Goal: Find specific page/section: Find specific page/section

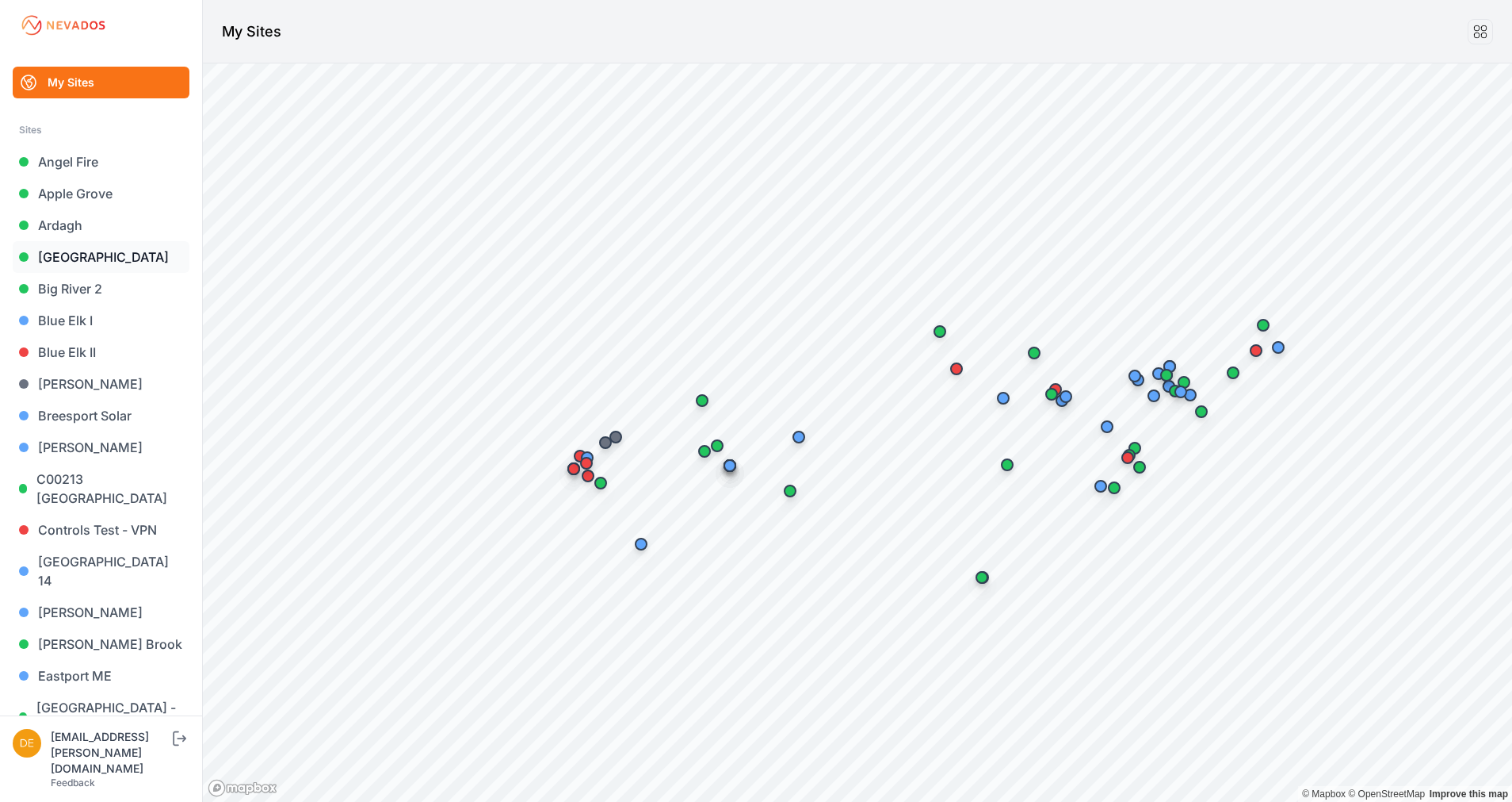
click at [57, 260] on link "[GEOGRAPHIC_DATA]" at bounding box center [100, 257] width 176 height 32
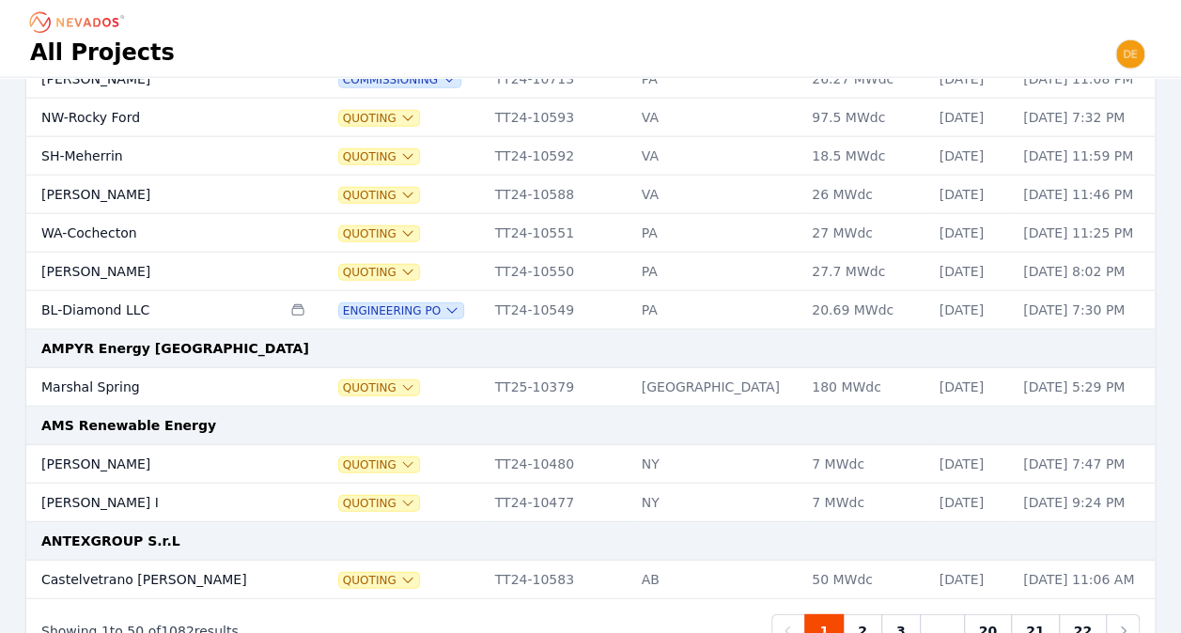
scroll to position [2314, 0]
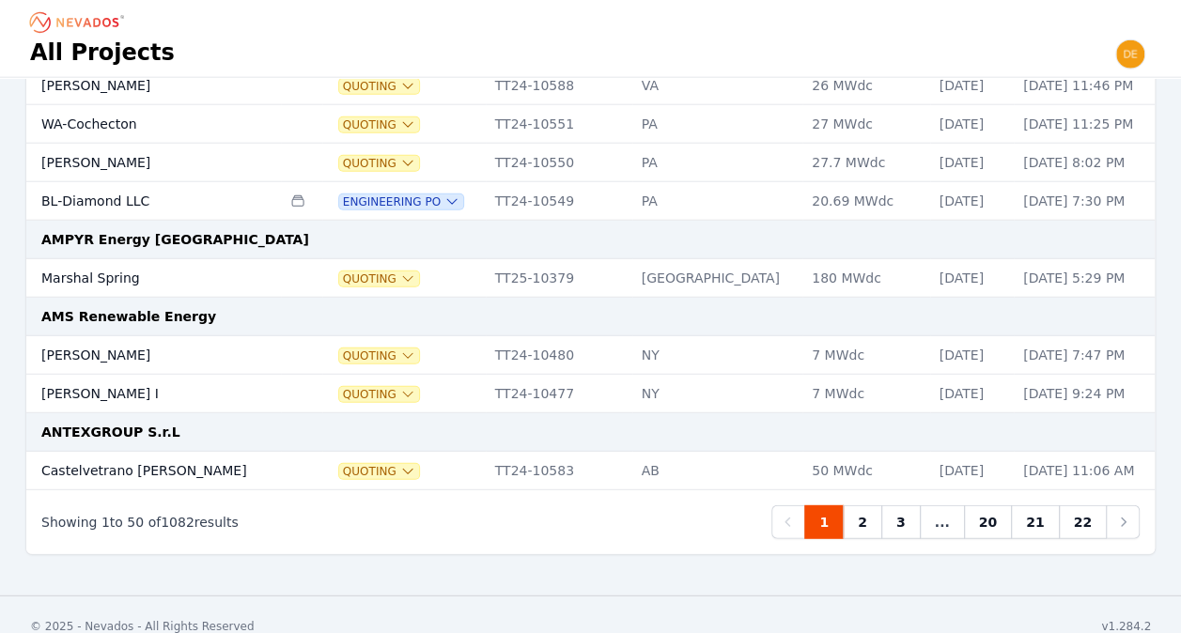
click at [877, 505] on link "2" at bounding box center [861, 522] width 39 height 34
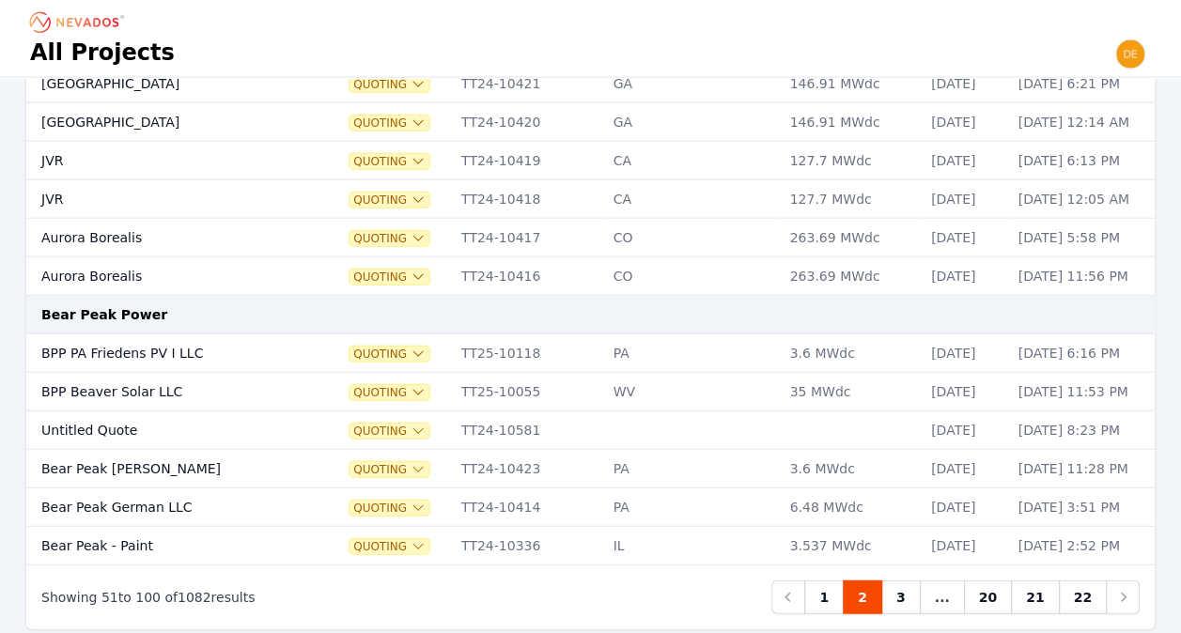
scroll to position [2238, 0]
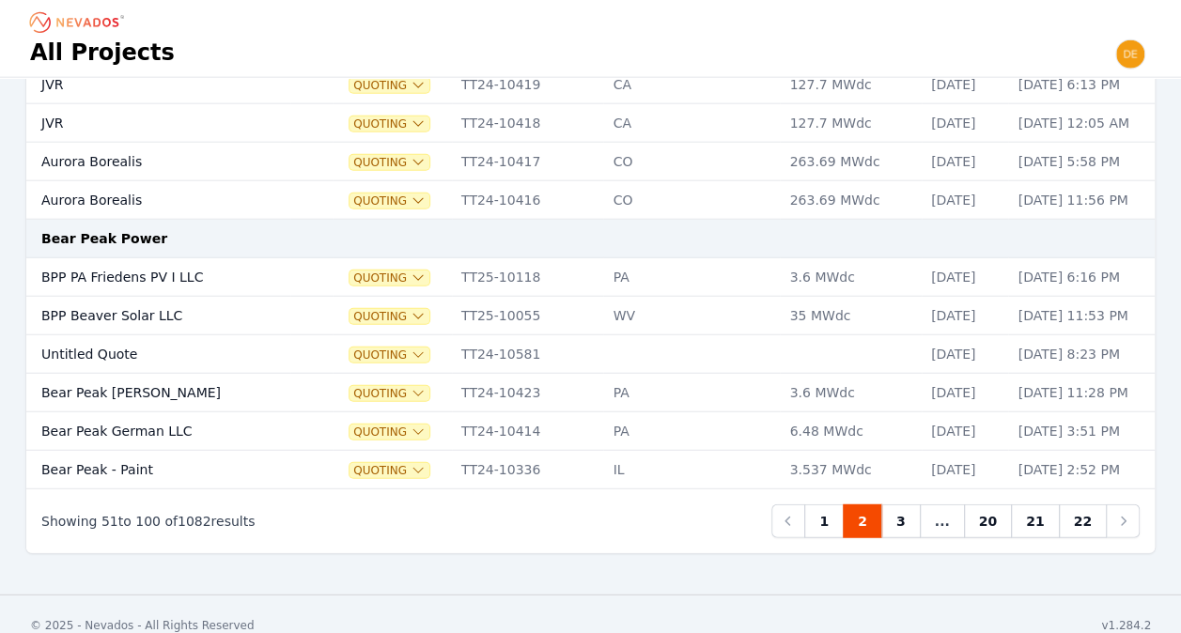
click at [919, 504] on link "3" at bounding box center [900, 521] width 39 height 34
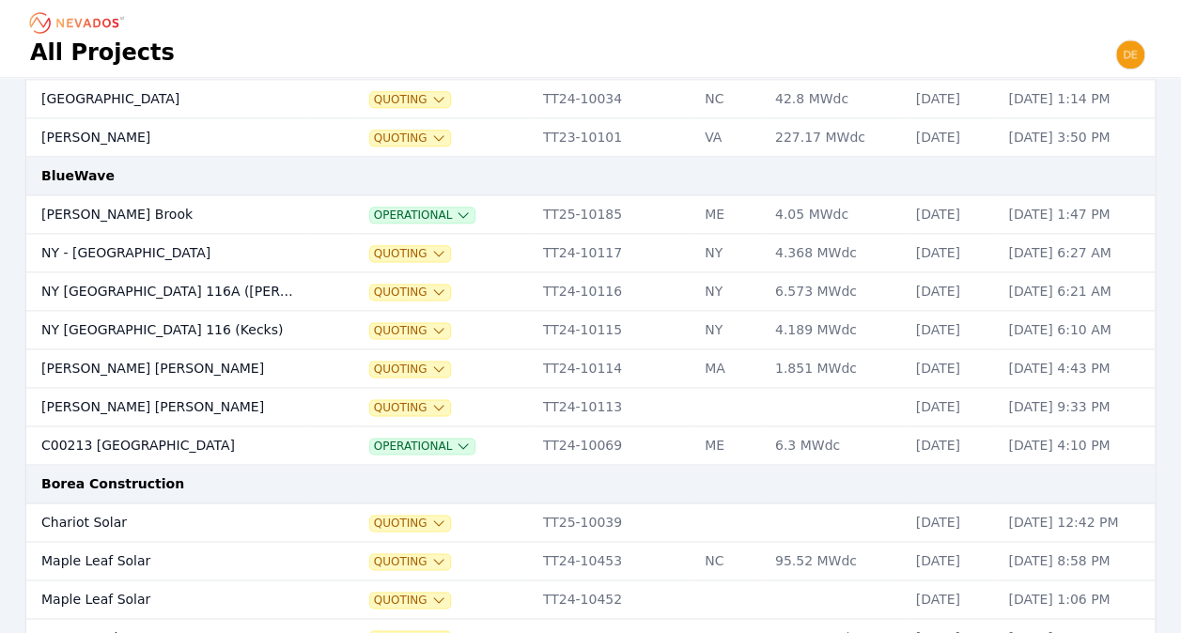
scroll to position [1933, 0]
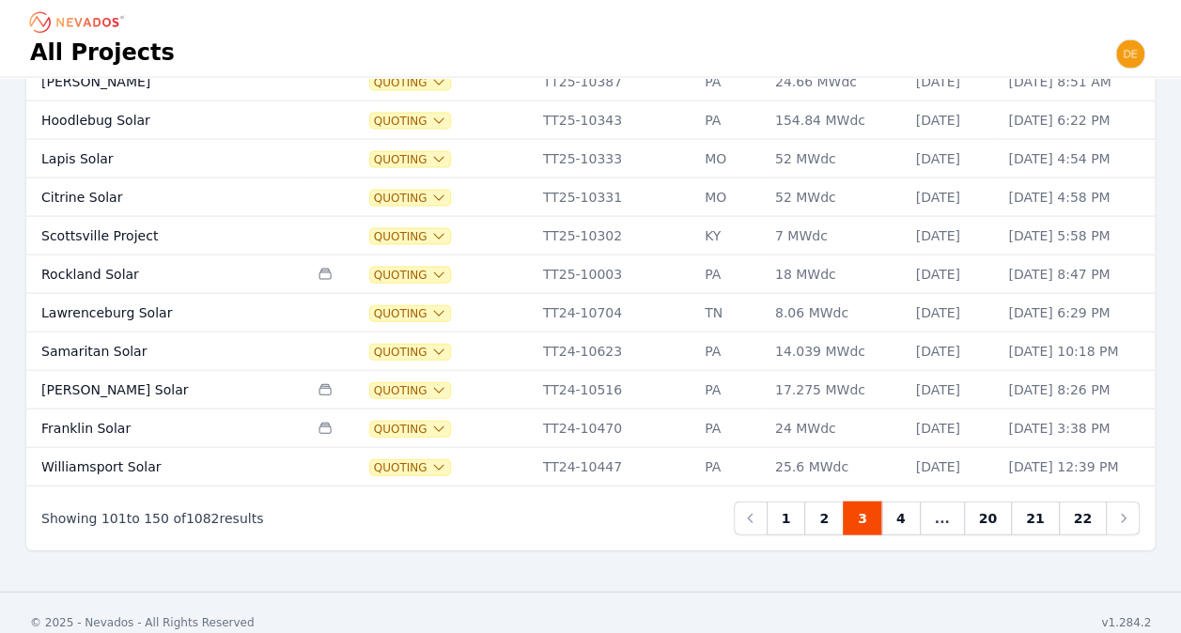
click at [914, 503] on link "4" at bounding box center [900, 519] width 39 height 34
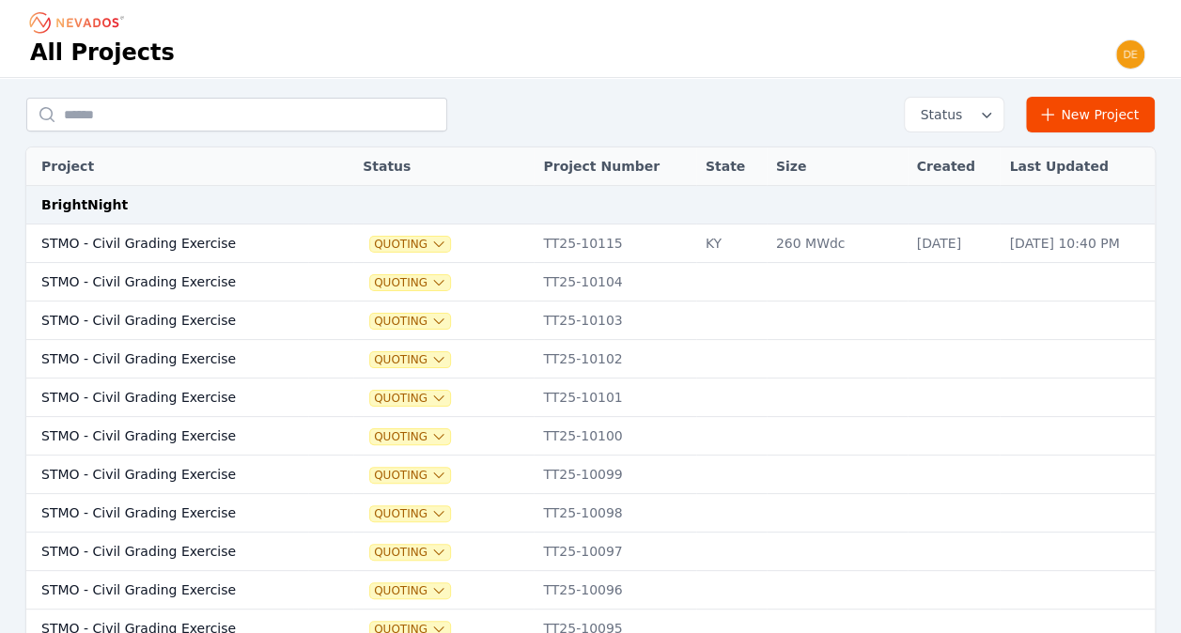
click at [62, 24] on icon "Breadcrumb" at bounding box center [87, 22] width 62 height 9
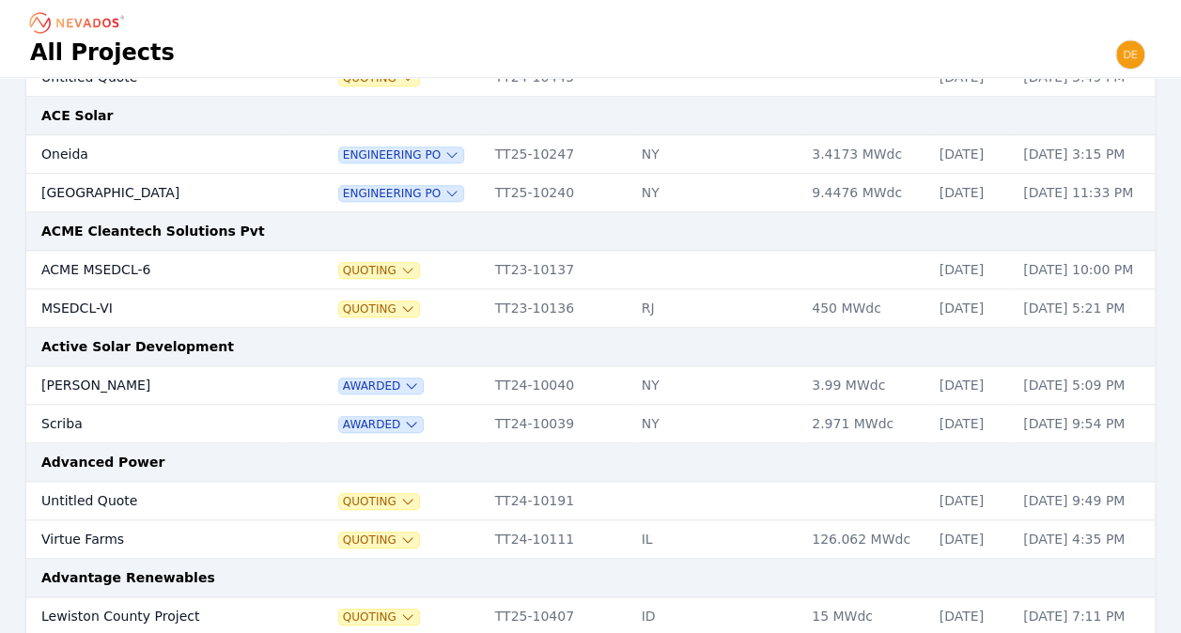
scroll to position [664, 0]
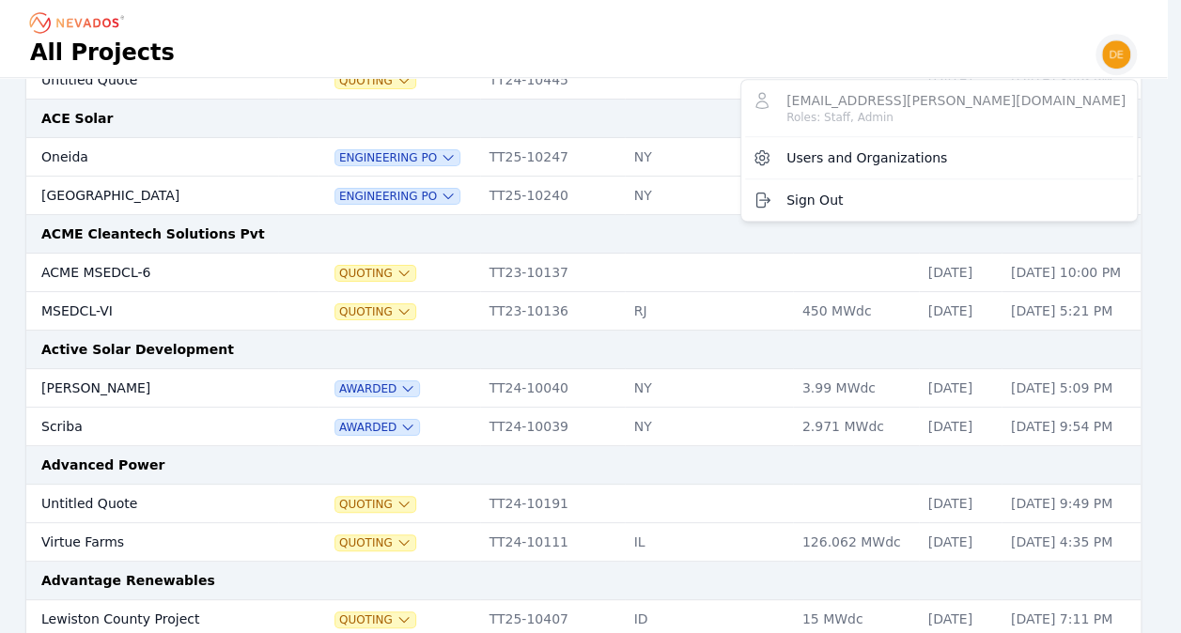
click at [1131, 53] on img "button" at bounding box center [1116, 54] width 30 height 30
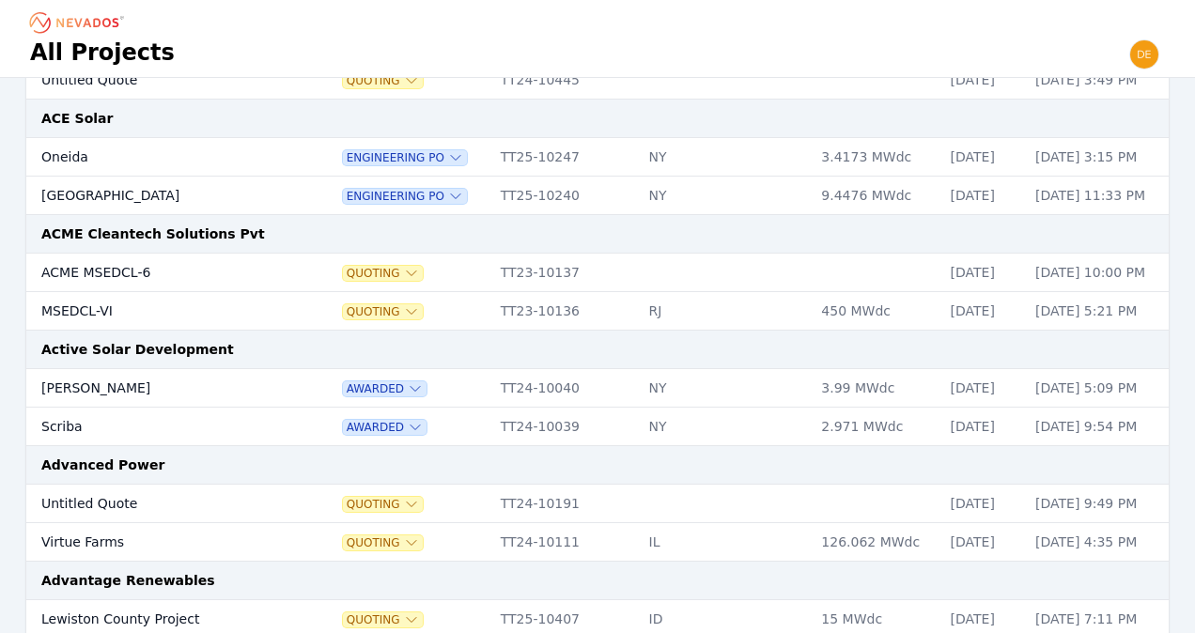
click at [1135, 53] on img "button" at bounding box center [1144, 54] width 30 height 30
click at [109, 49] on h1 "All Projects" at bounding box center [102, 53] width 145 height 30
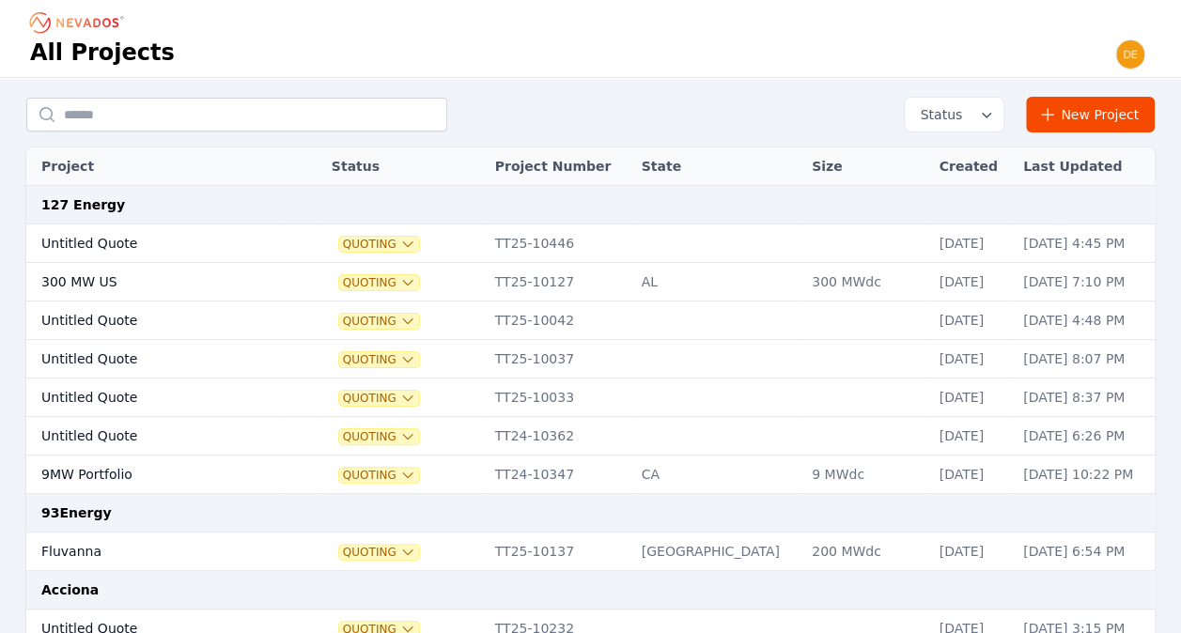
click at [971, 122] on button "Status" at bounding box center [953, 115] width 99 height 34
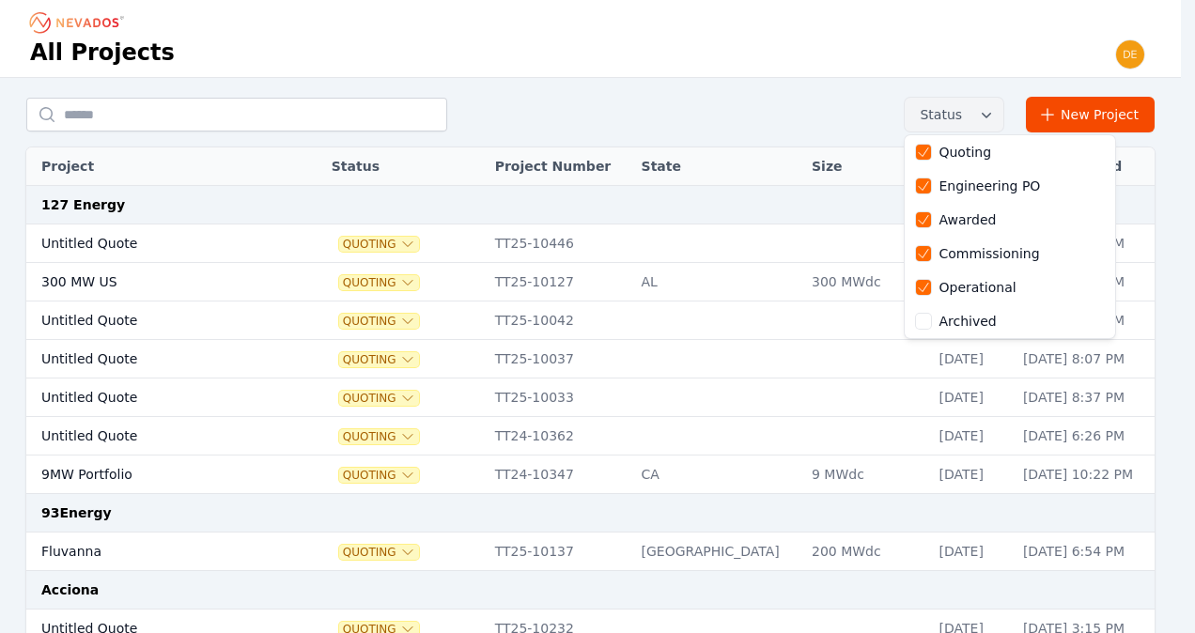
click at [969, 118] on button "Status" at bounding box center [953, 115] width 99 height 34
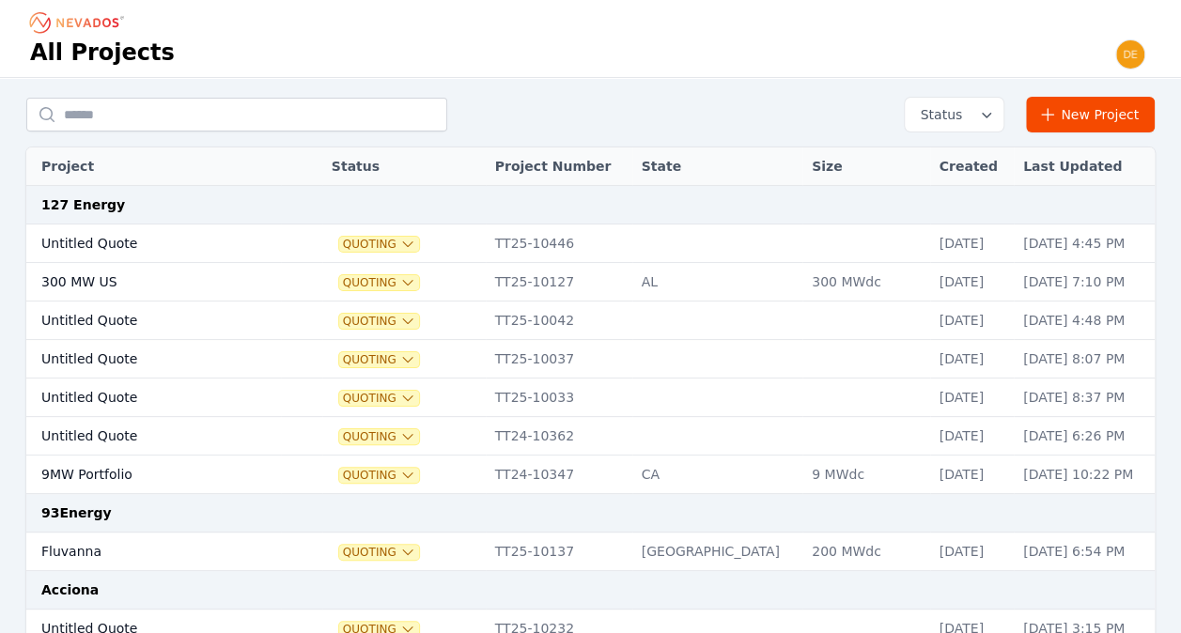
click at [70, 321] on td "Untitled Quote" at bounding box center [153, 320] width 255 height 39
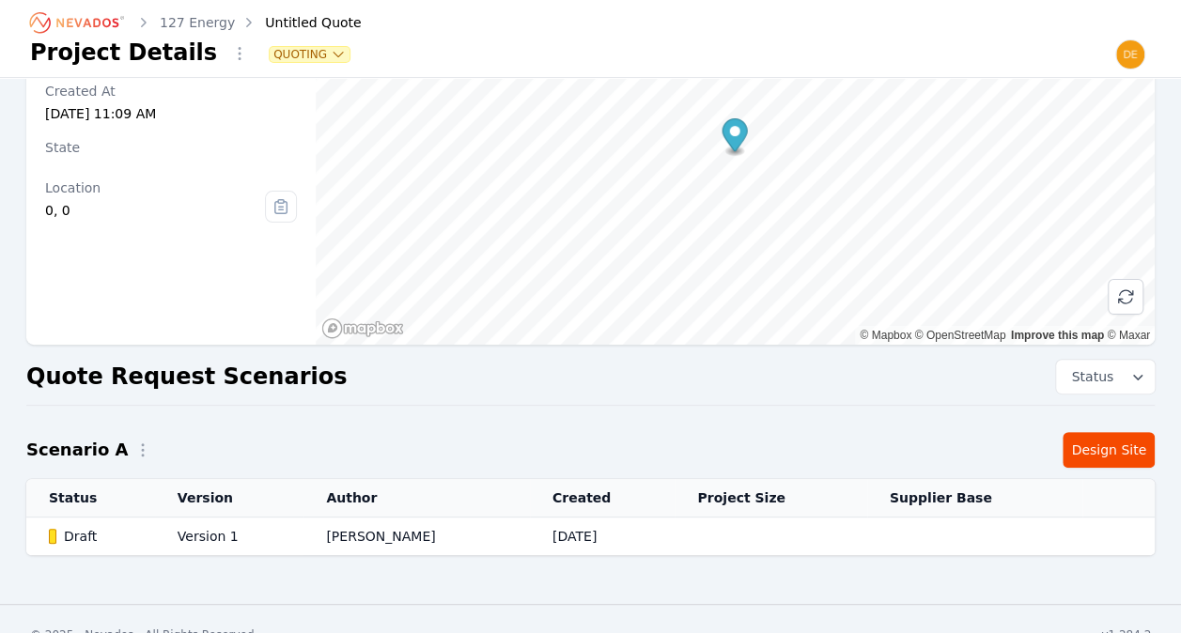
scroll to position [158, 0]
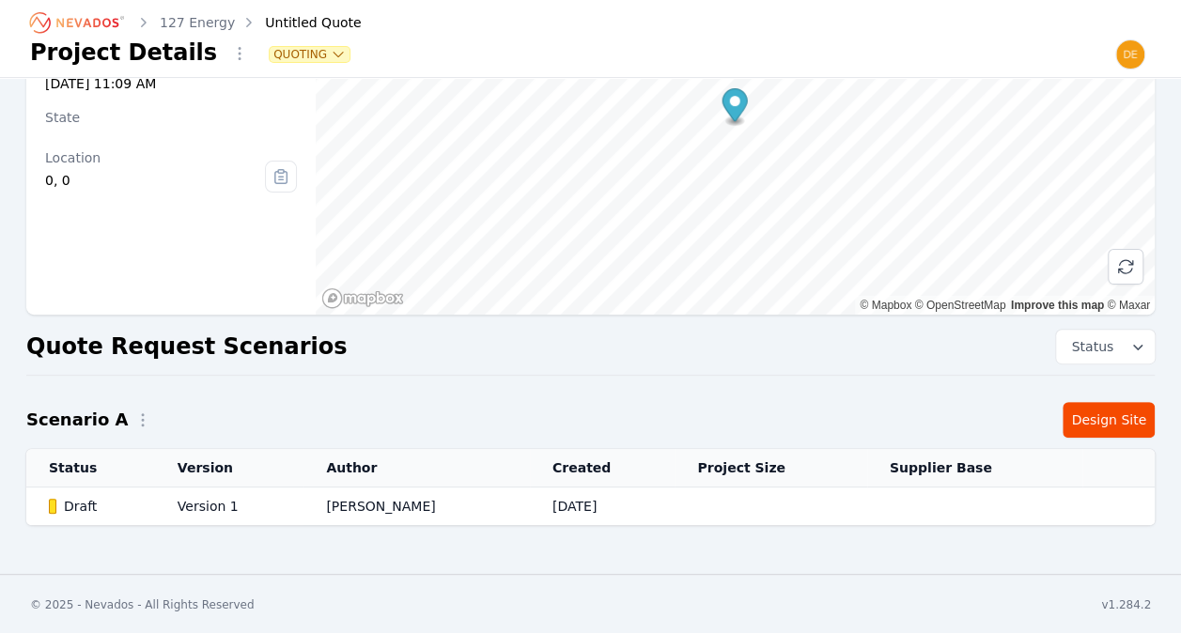
click at [412, 501] on td "Yoni Bennett" at bounding box center [416, 506] width 226 height 39
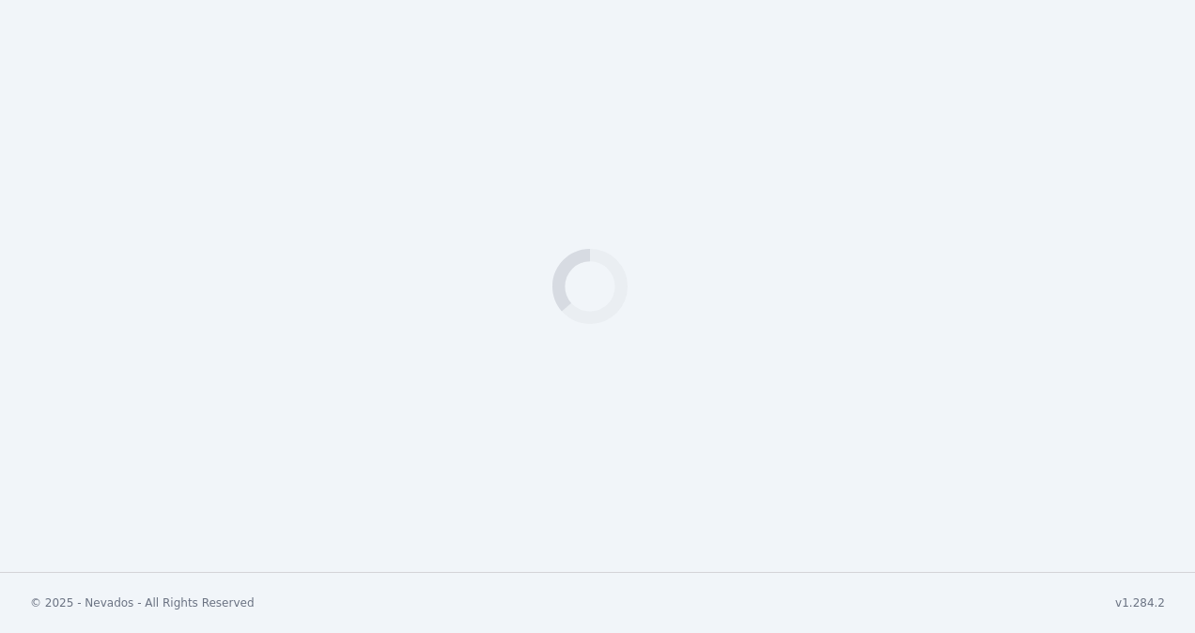
select select "*******"
select select "**"
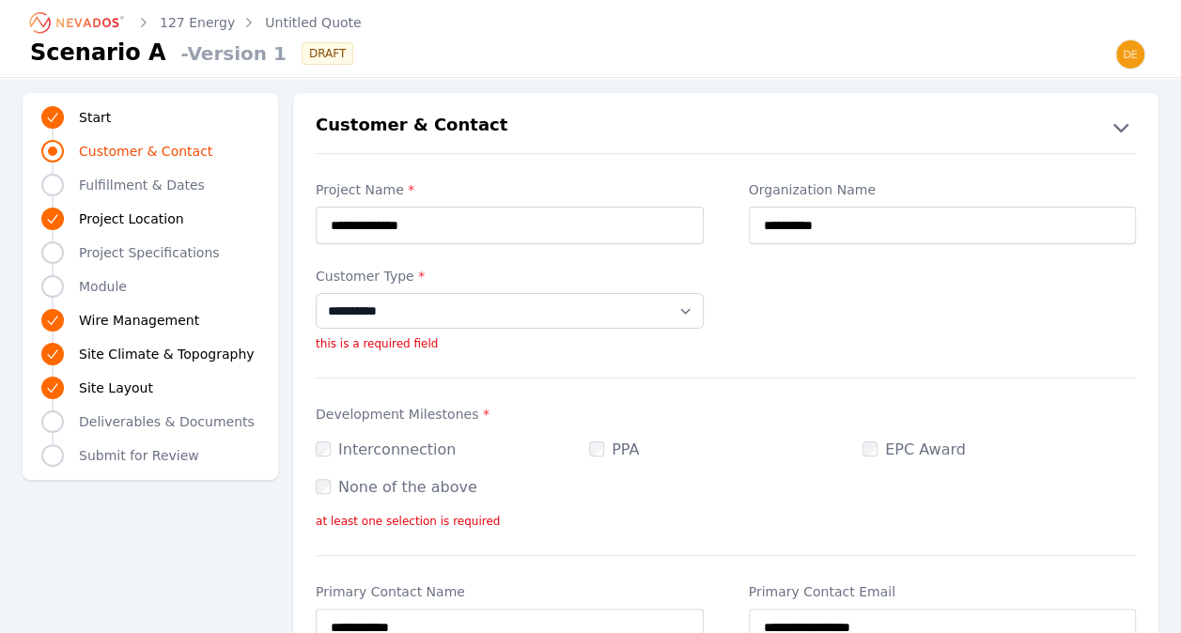
scroll to position [548, 0]
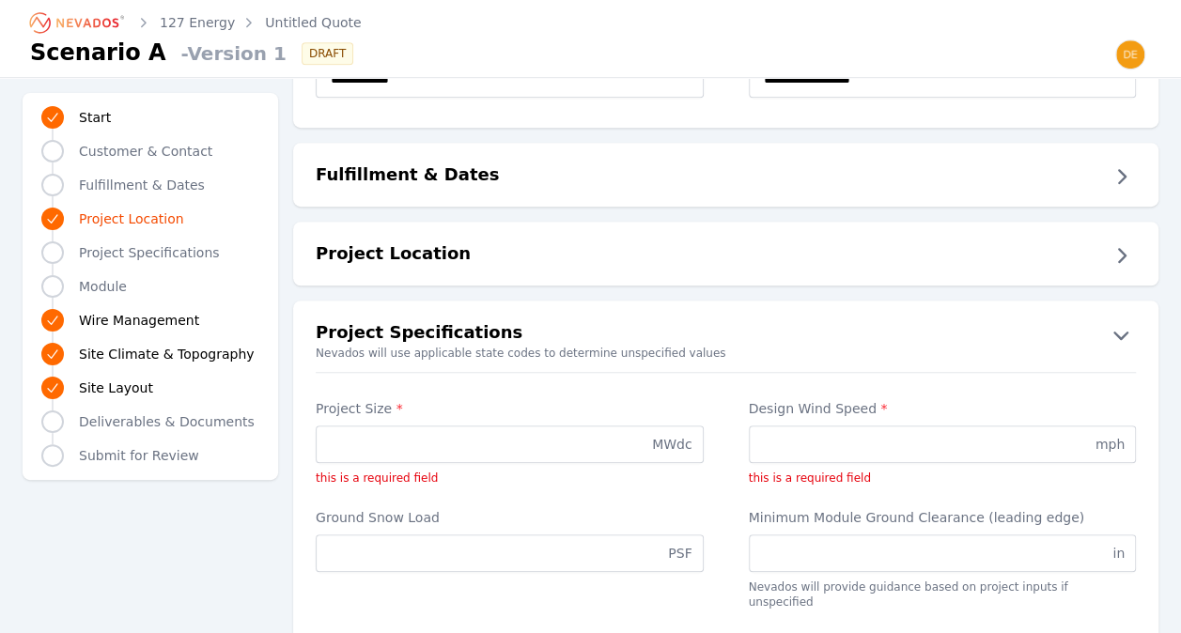
click at [1141, 171] on button "Fulfillment & Dates" at bounding box center [725, 177] width 865 height 30
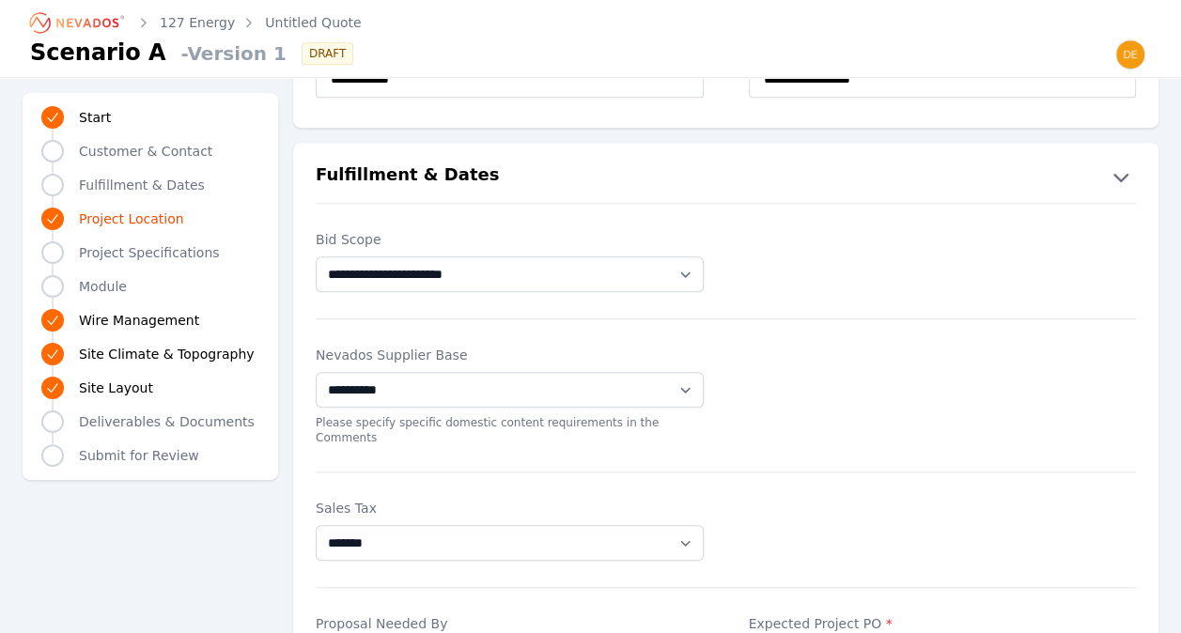
click at [1118, 169] on icon "button" at bounding box center [1120, 177] width 30 height 30
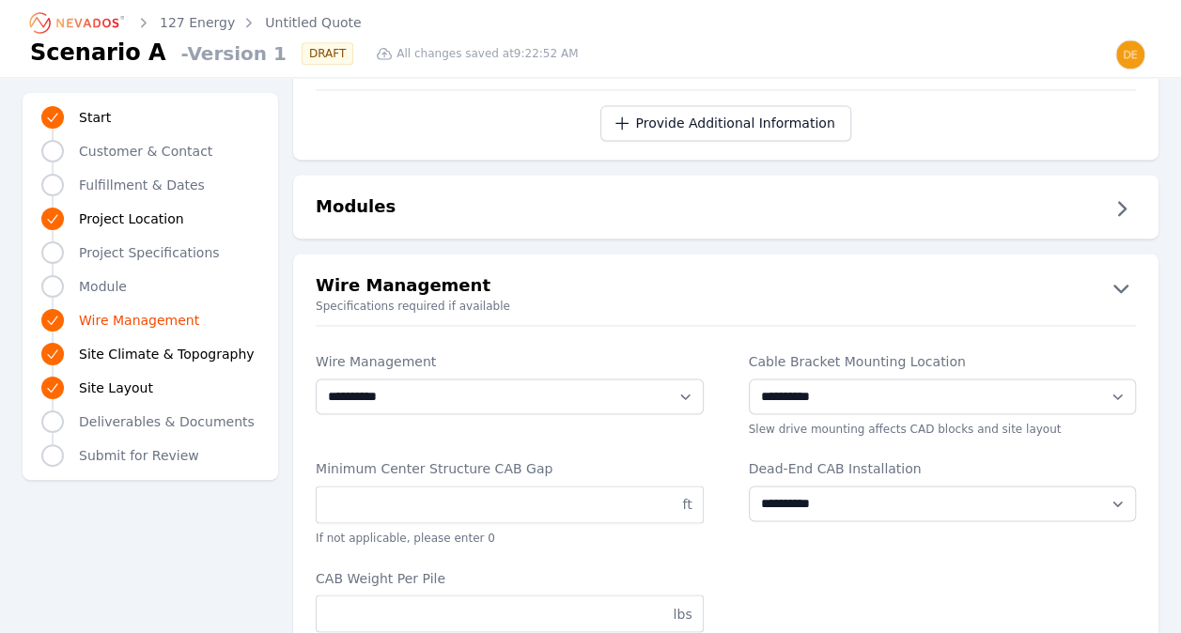
scroll to position [1234, 0]
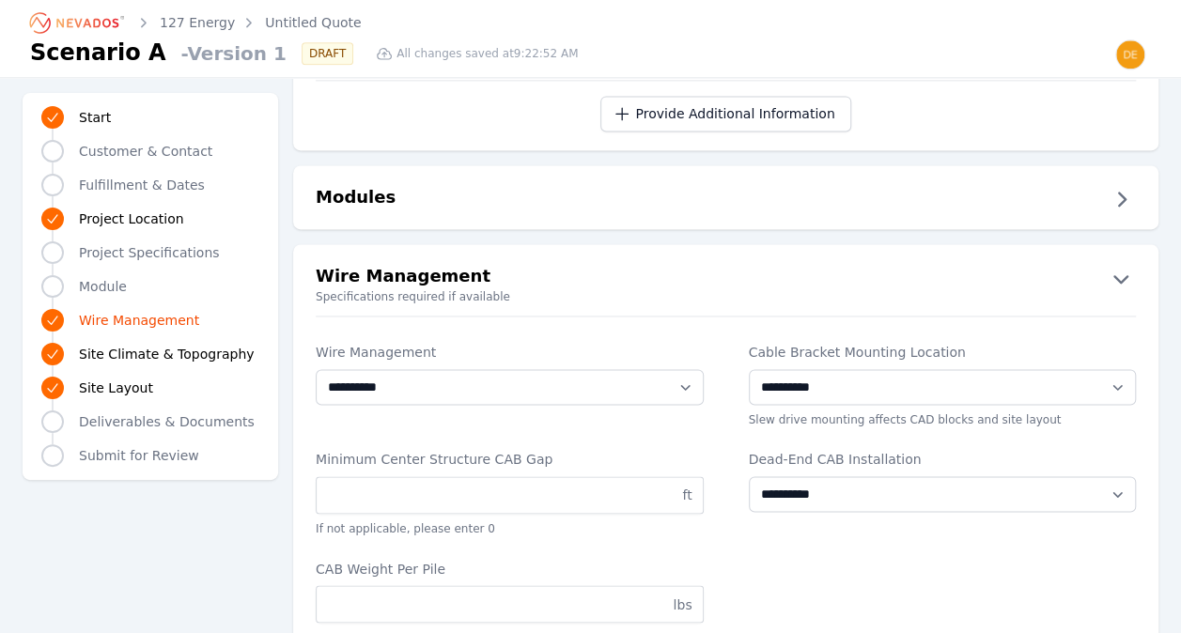
click at [56, 354] on icon "Progress" at bounding box center [52, 354] width 15 height 15
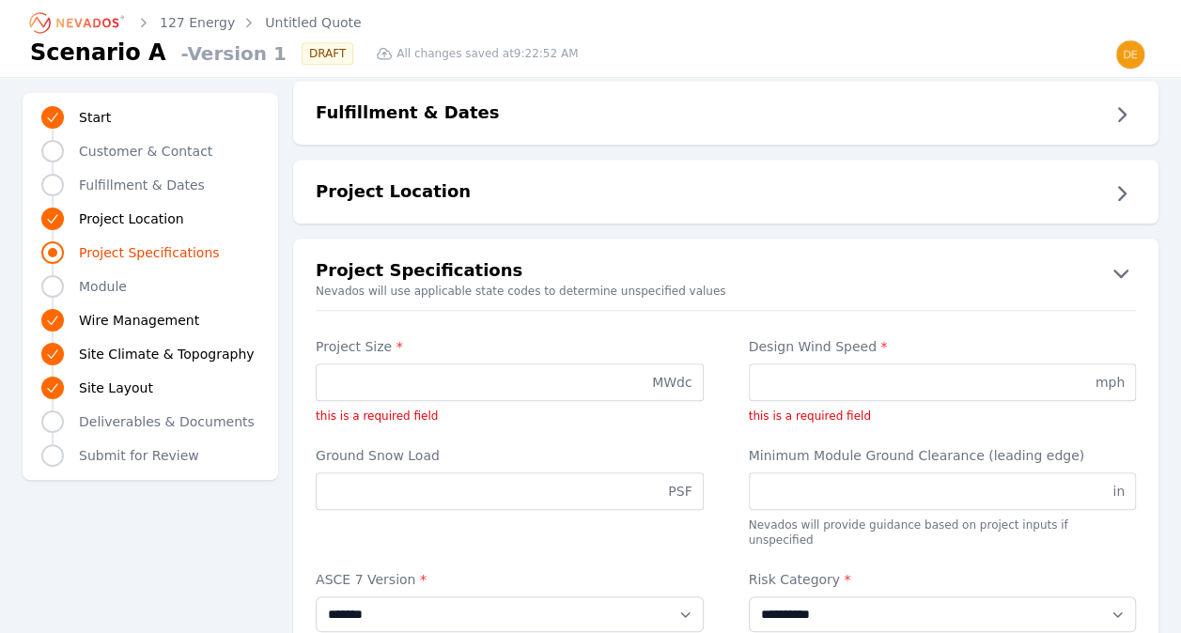
scroll to position [594, 0]
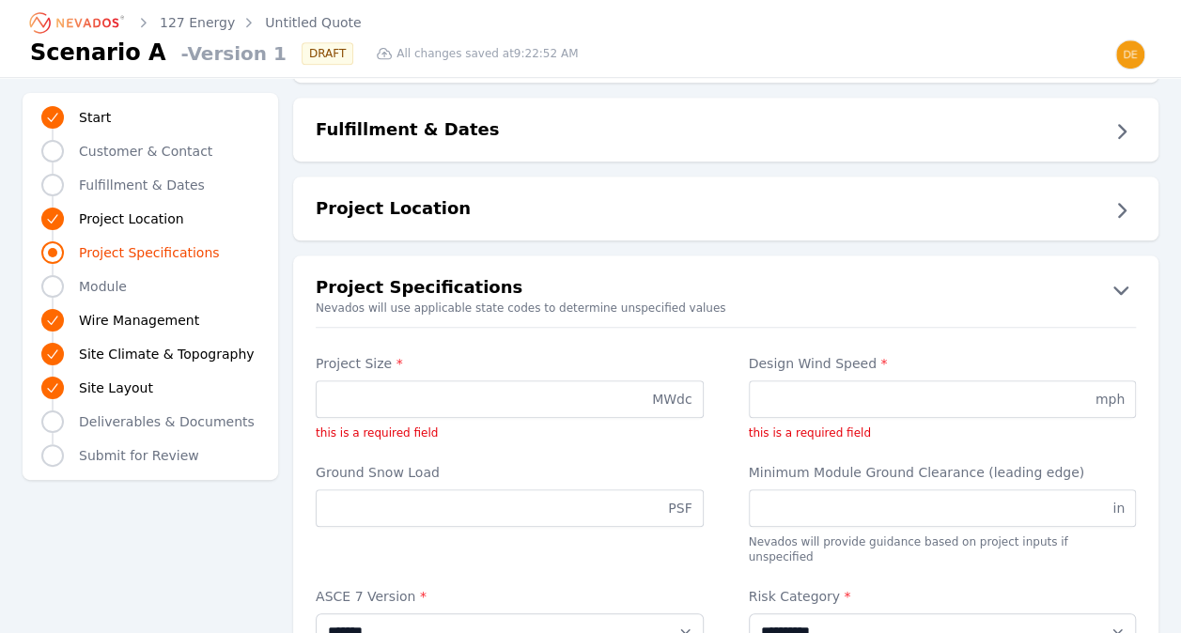
click at [1132, 198] on icon "button" at bounding box center [1120, 210] width 30 height 30
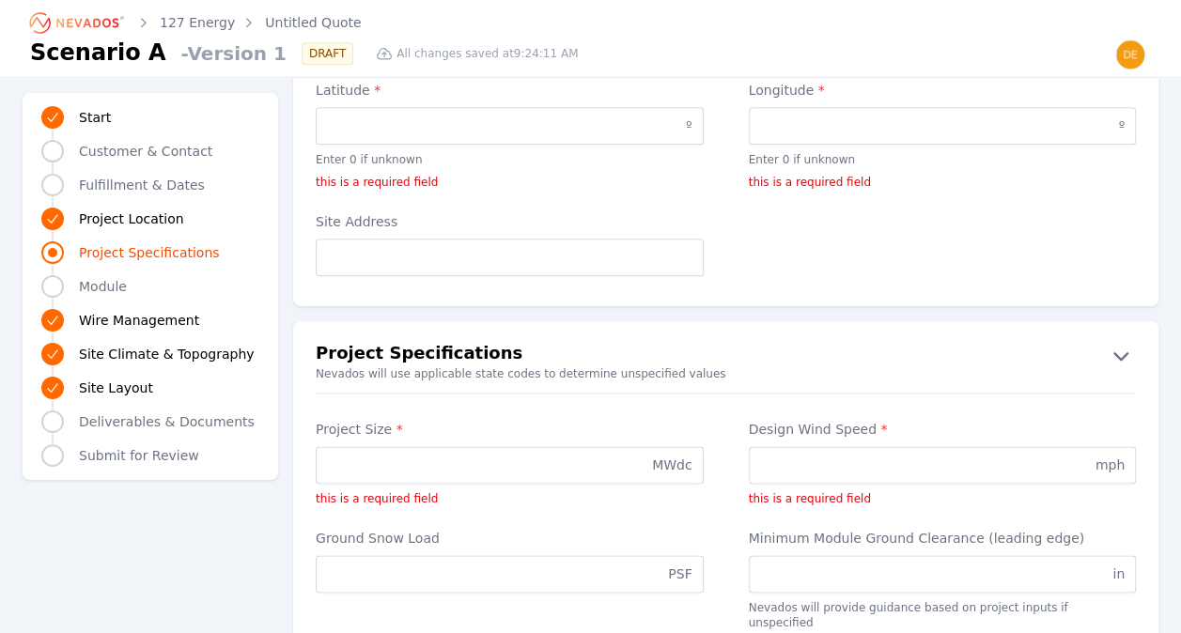
scroll to position [0, 0]
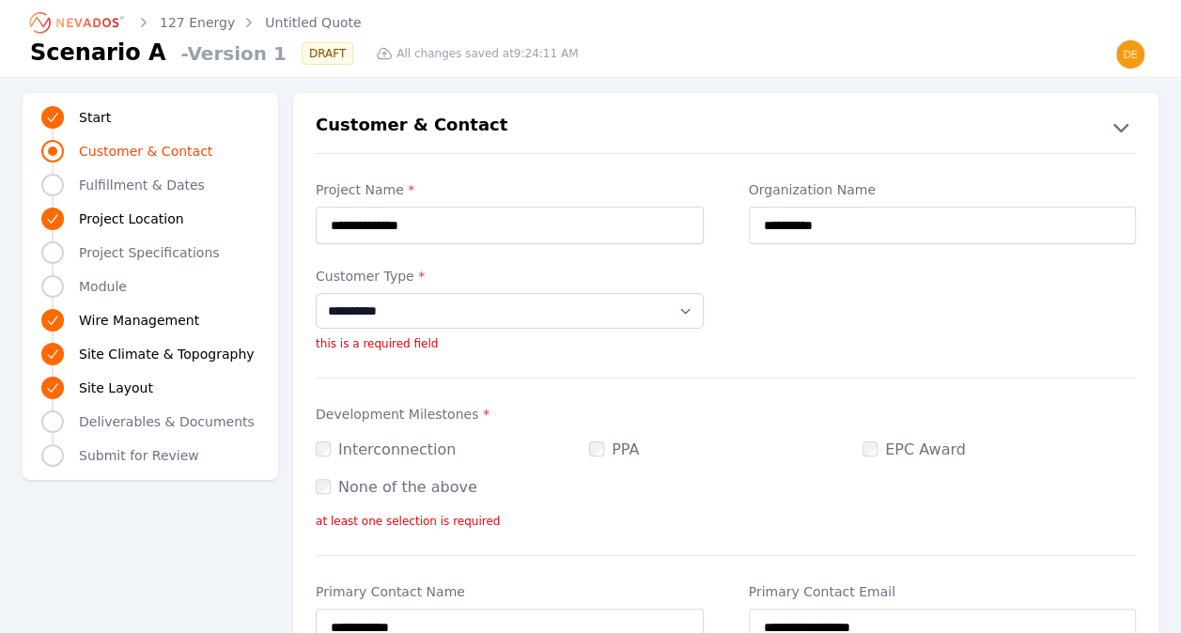
click at [105, 20] on icon "Breadcrumb" at bounding box center [77, 23] width 103 height 30
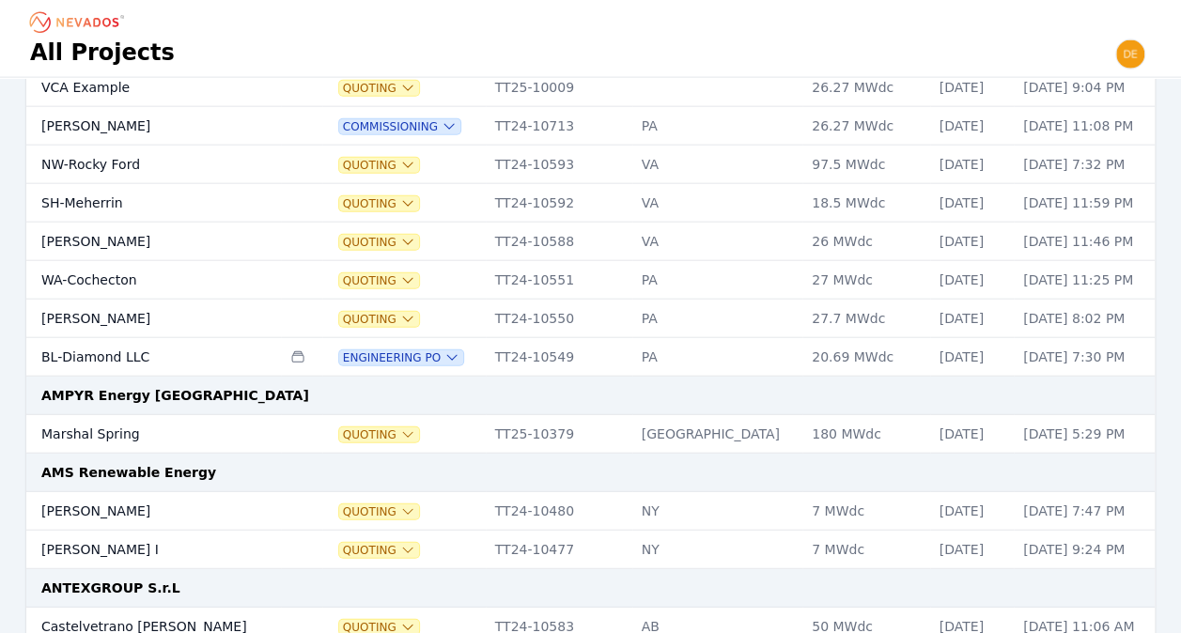
scroll to position [2314, 0]
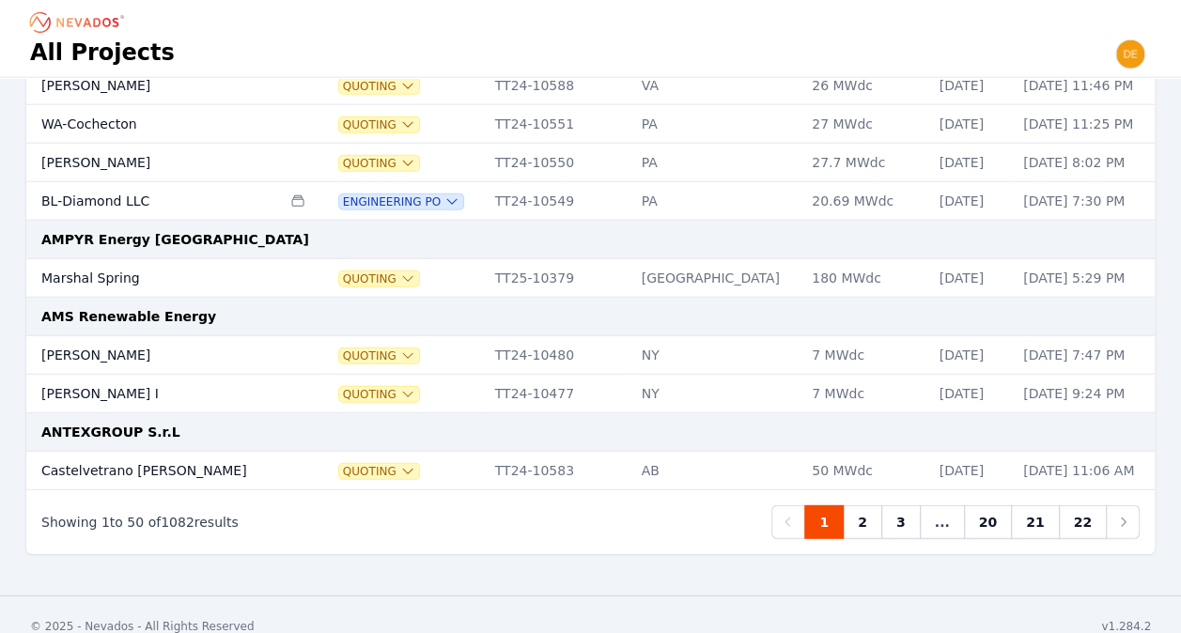
click at [1083, 505] on link "22" at bounding box center [1082, 522] width 48 height 34
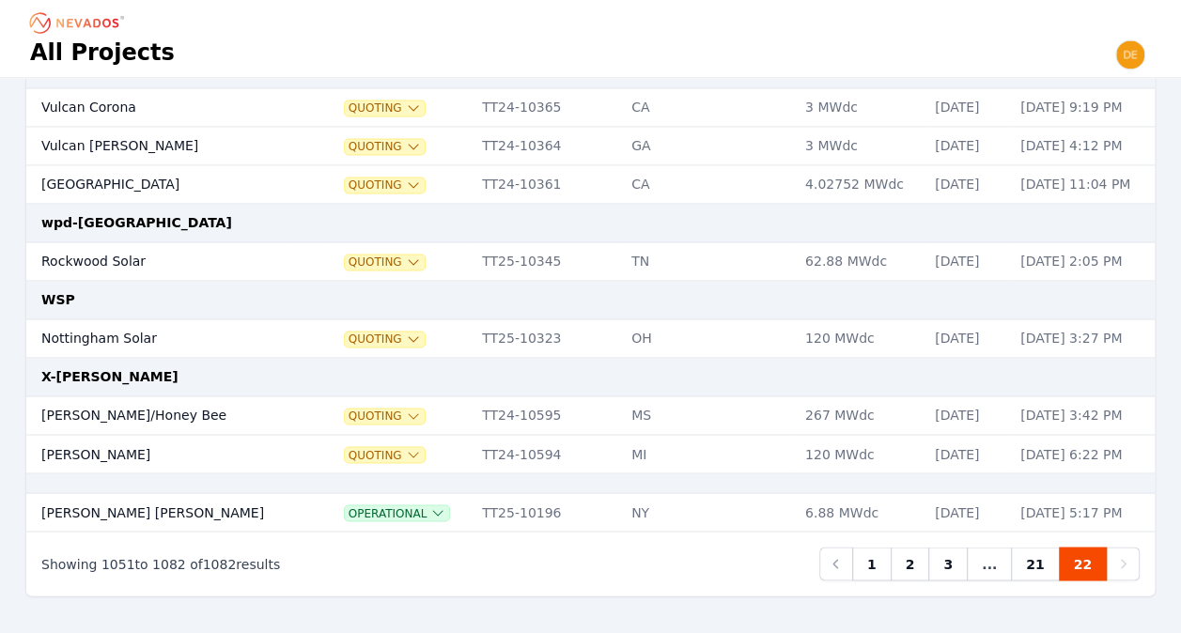
scroll to position [1379, 0]
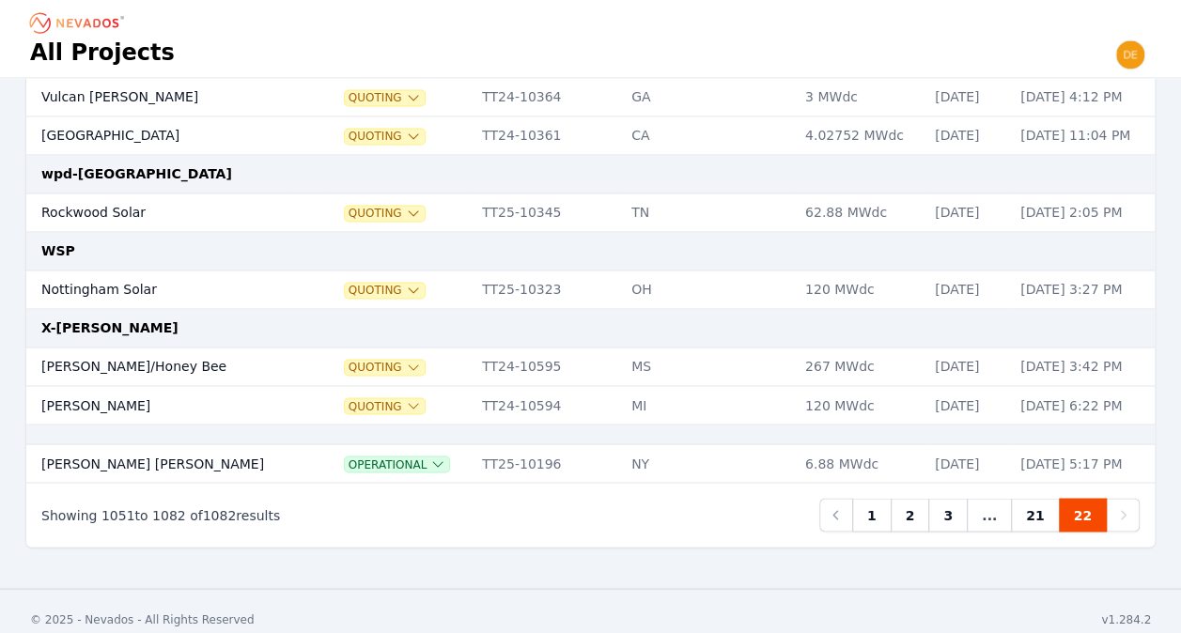
click at [472, 444] on td "Operational" at bounding box center [400, 463] width 145 height 39
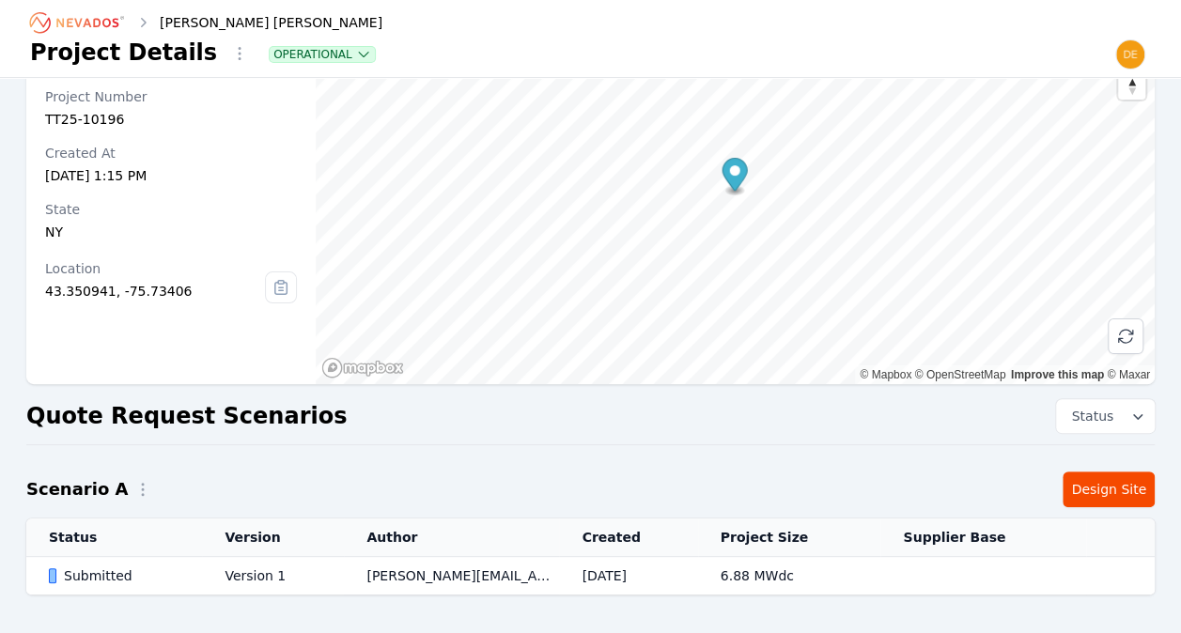
scroll to position [85, 0]
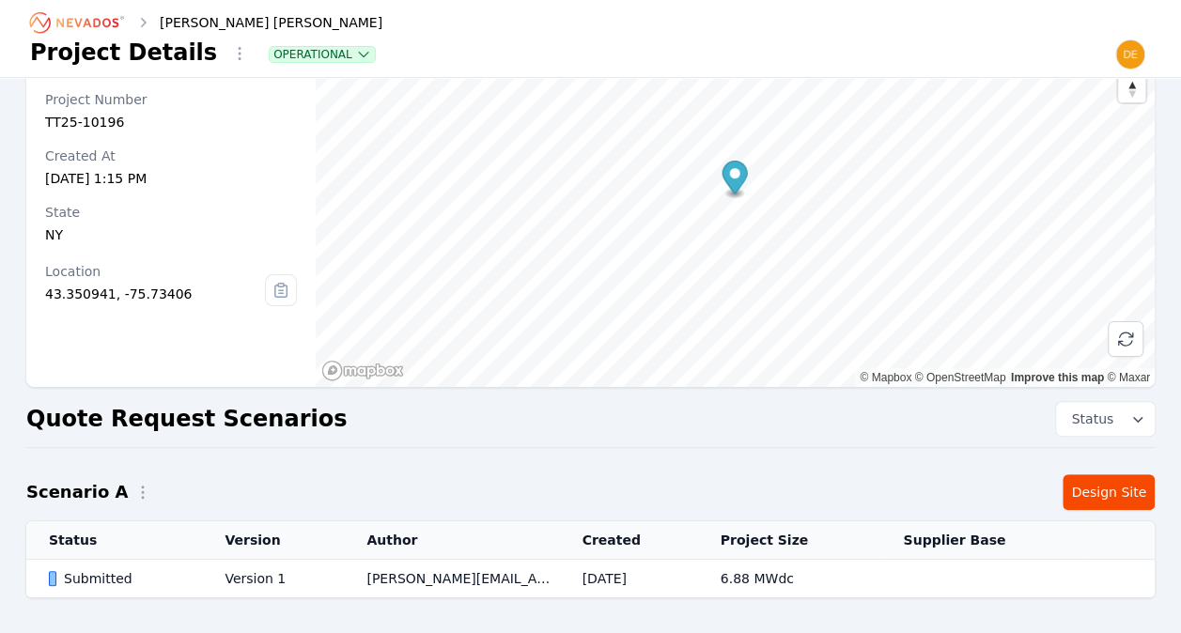
click at [456, 577] on td "jared.edberg@nevados.solar" at bounding box center [451, 579] width 215 height 39
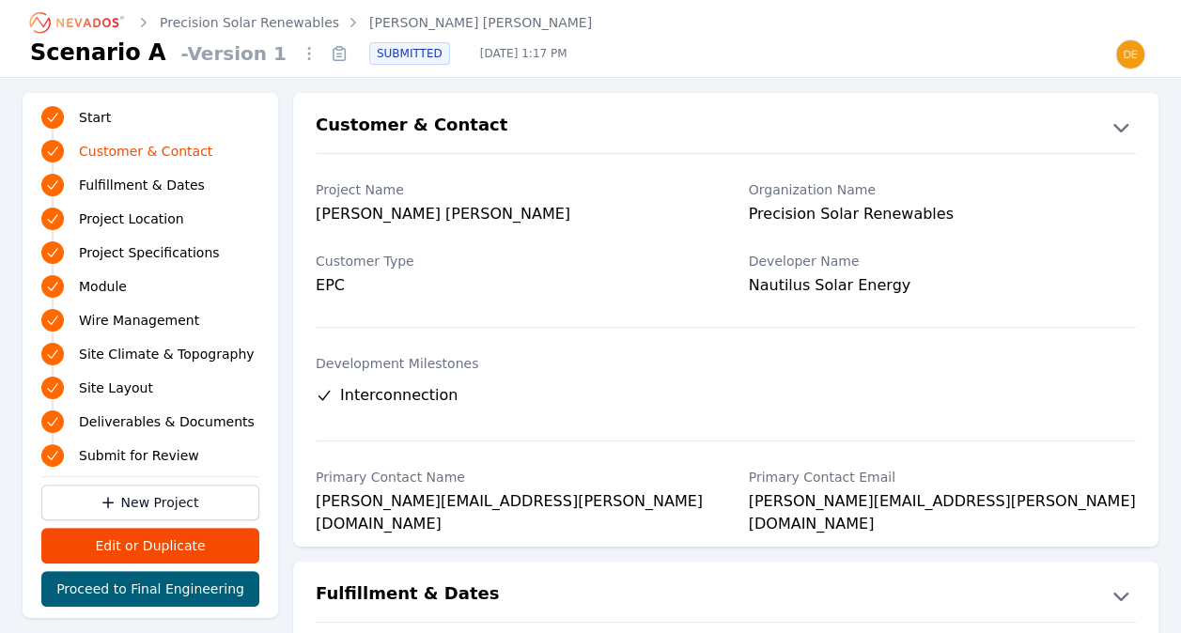
click at [1114, 131] on icon "button" at bounding box center [1120, 127] width 30 height 30
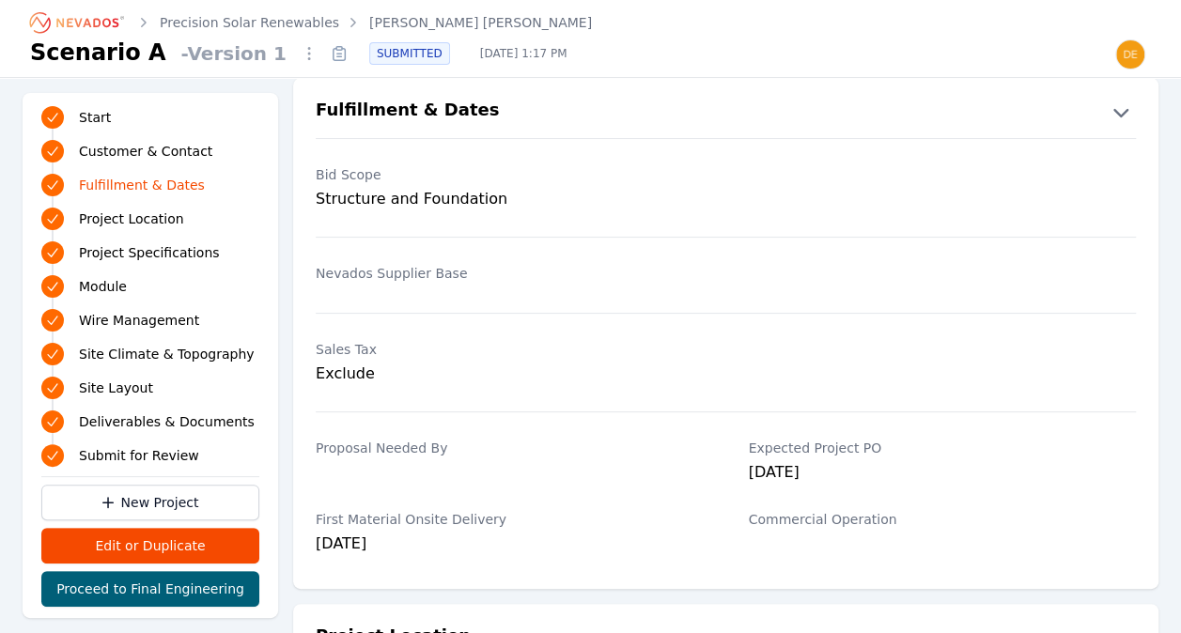
scroll to position [85, 0]
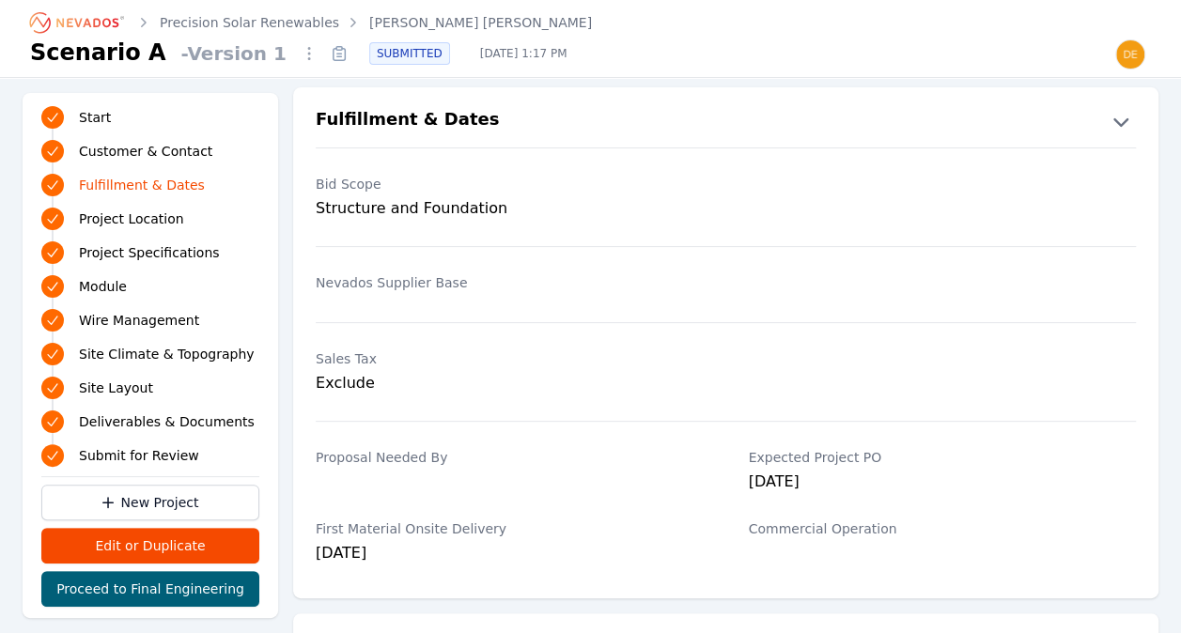
click at [1130, 119] on icon "button" at bounding box center [1120, 121] width 30 height 30
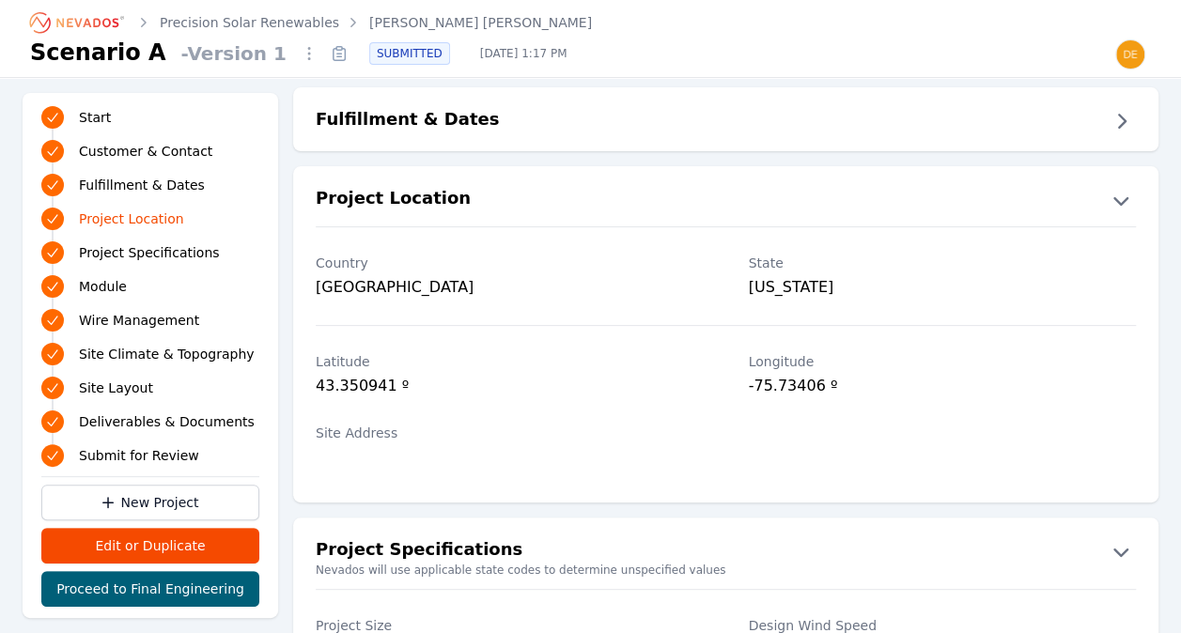
click at [1115, 203] on icon "button" at bounding box center [1120, 200] width 30 height 30
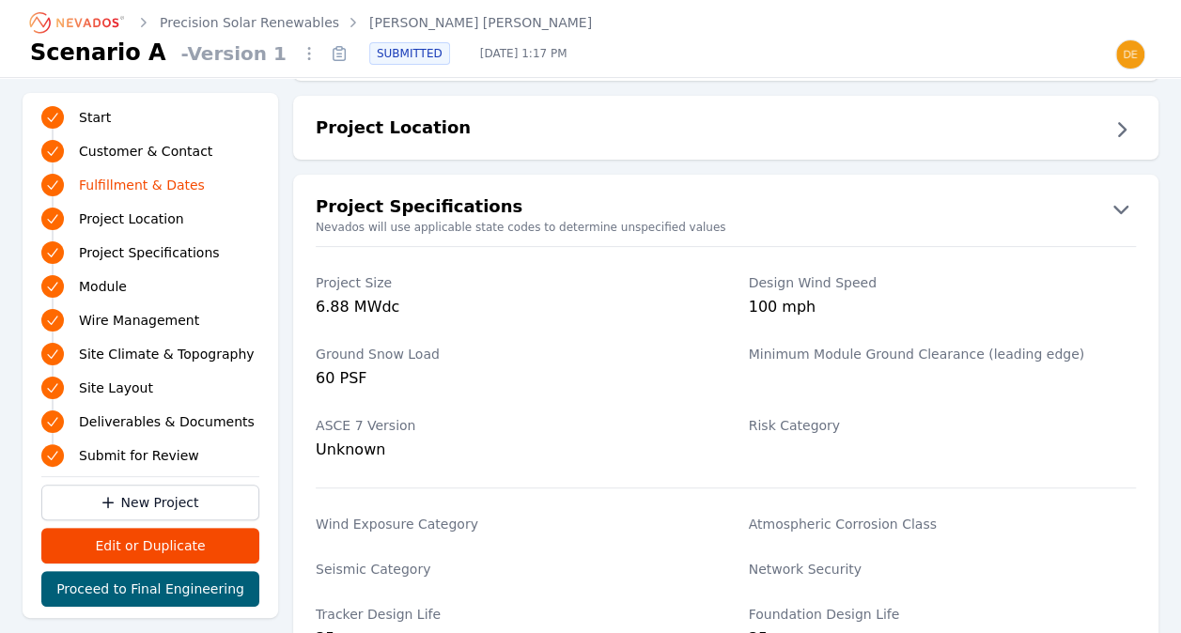
scroll to position [116, 0]
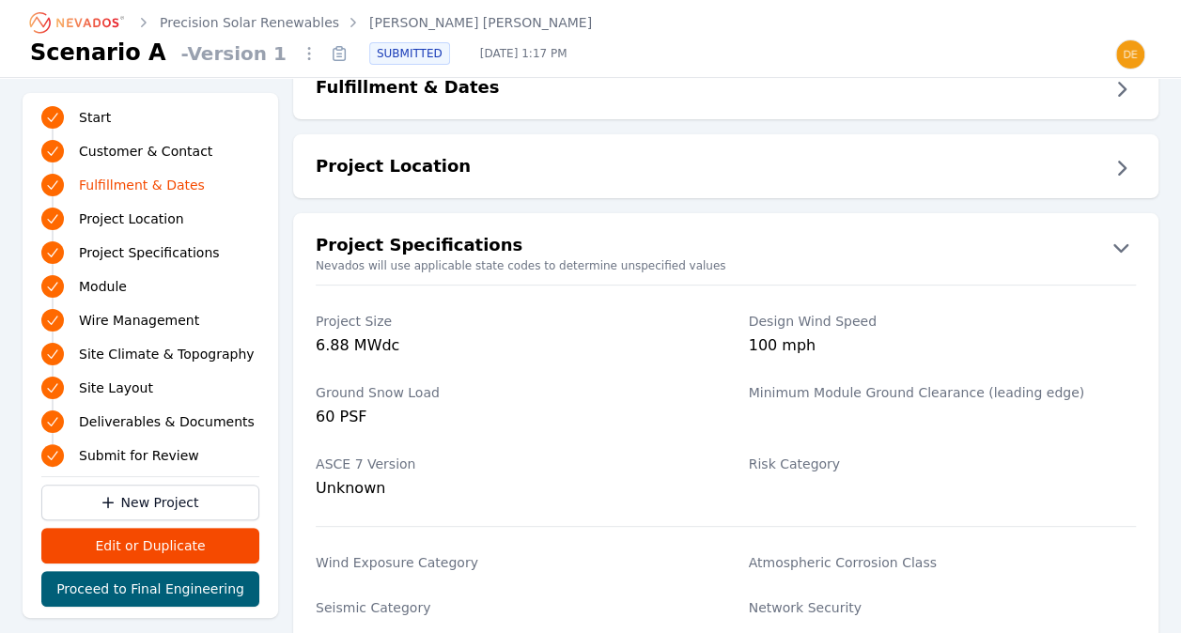
click at [88, 60] on h1 "Scenario A" at bounding box center [98, 53] width 136 height 30
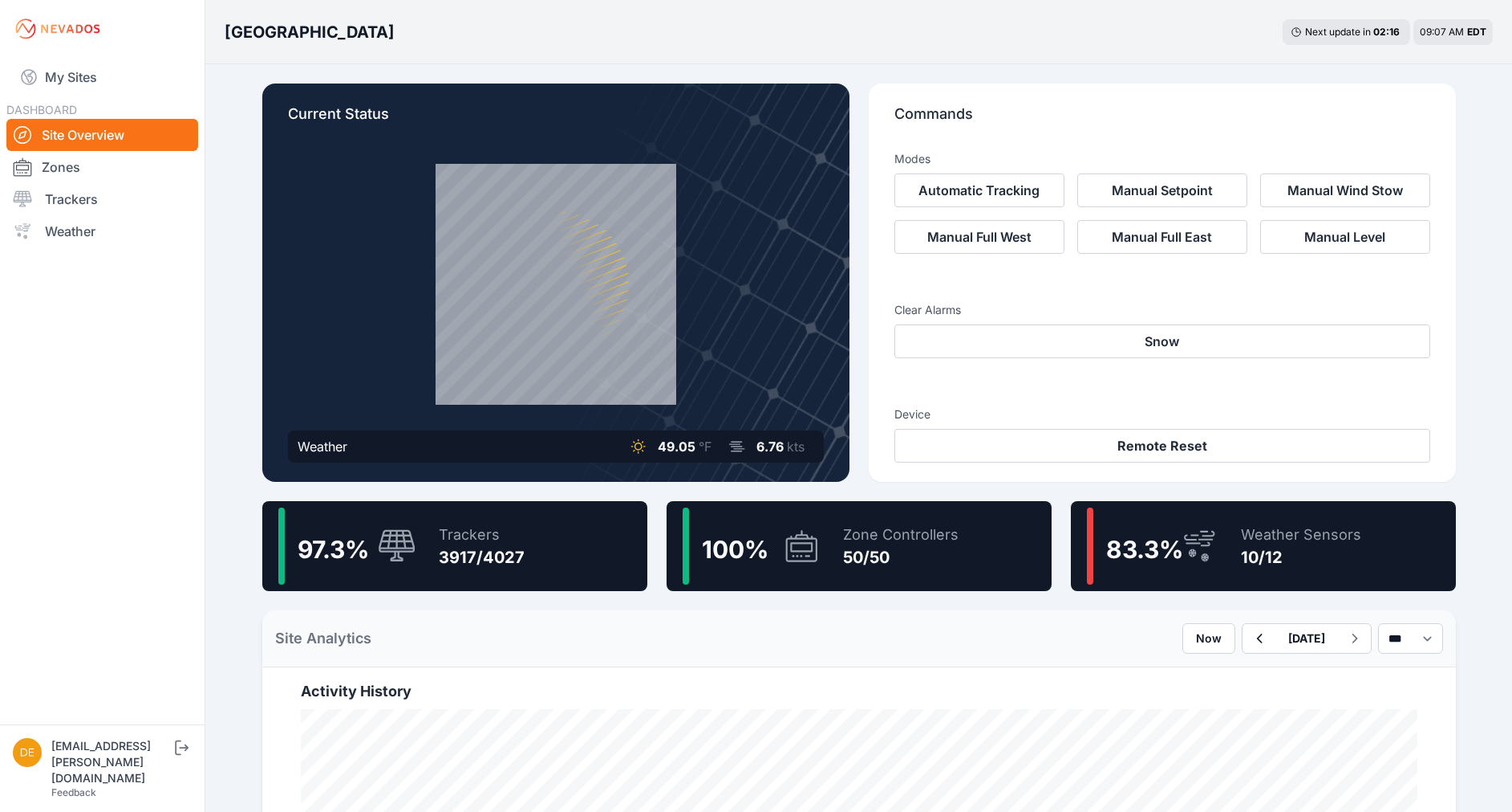
click at [1123, 536] on span "83.3 %" at bounding box center [1145, 550] width 77 height 29
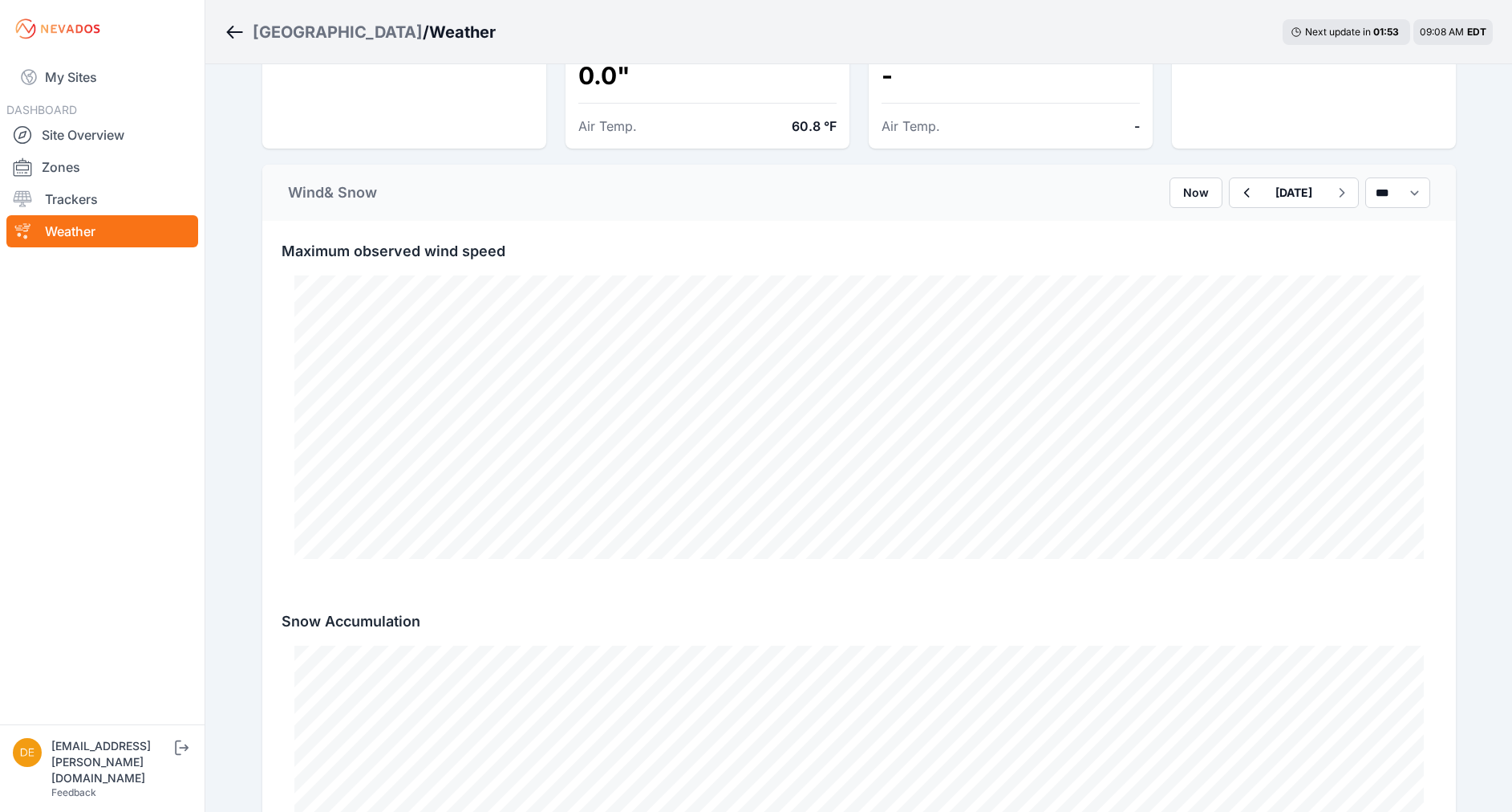
scroll to position [1080, 0]
click at [1368, 197] on select "*** **** *****" at bounding box center [1398, 195] width 65 height 31
click at [1366, 179] on select "*** **** *****" at bounding box center [1398, 195] width 65 height 31
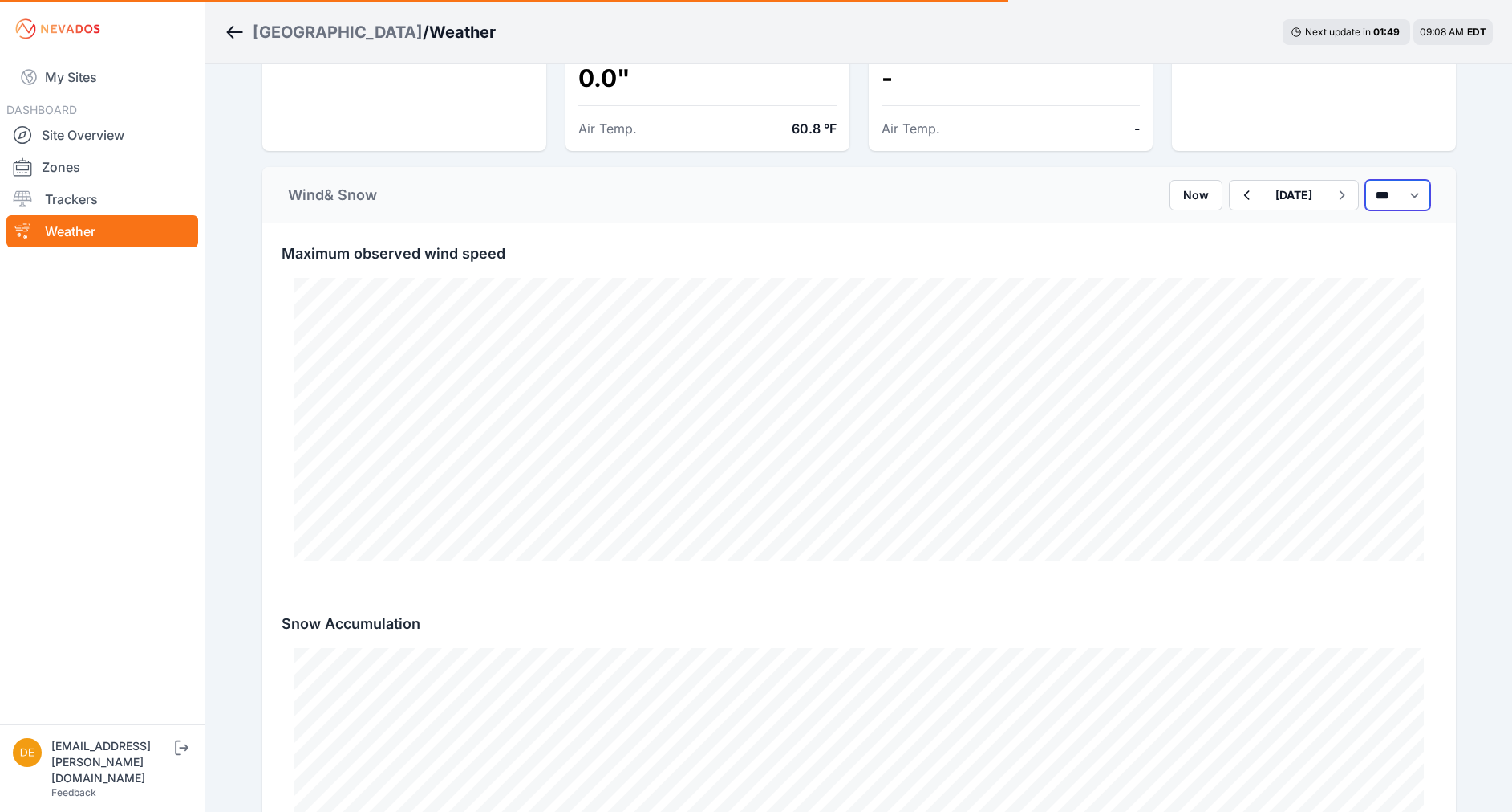
select select "******"
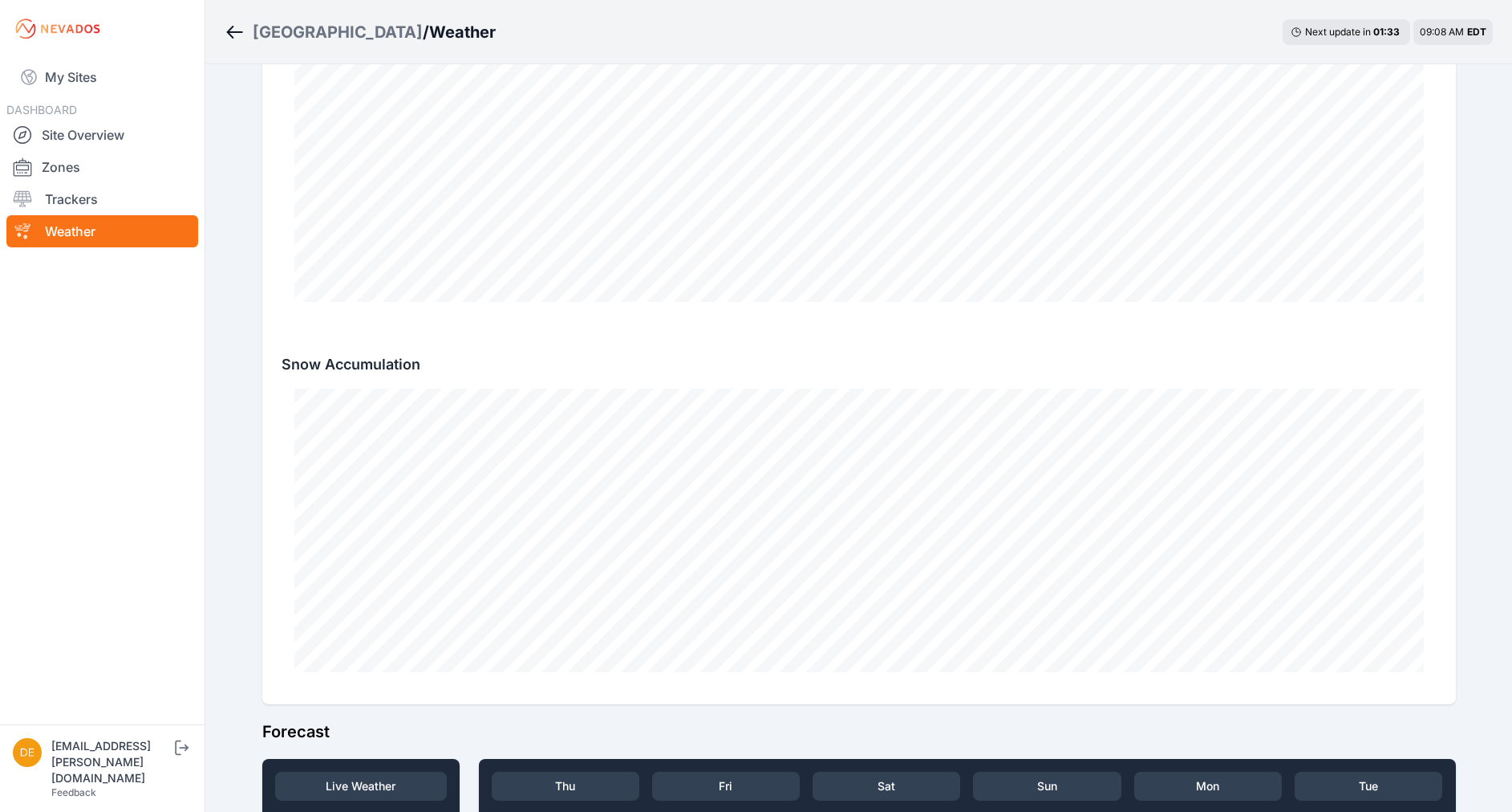
scroll to position [1396, 0]
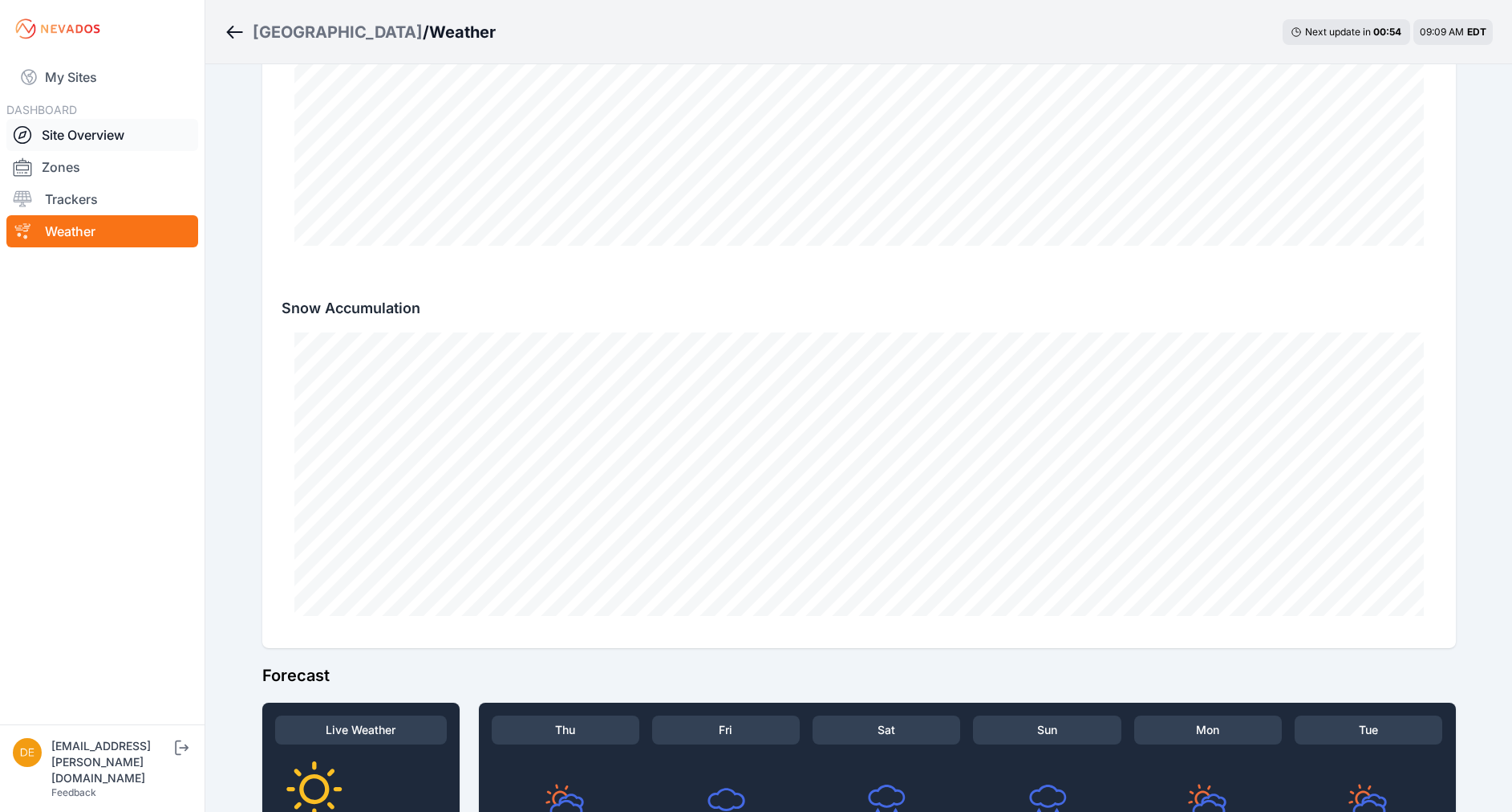
click at [101, 128] on link "Site Overview" at bounding box center [103, 135] width 191 height 32
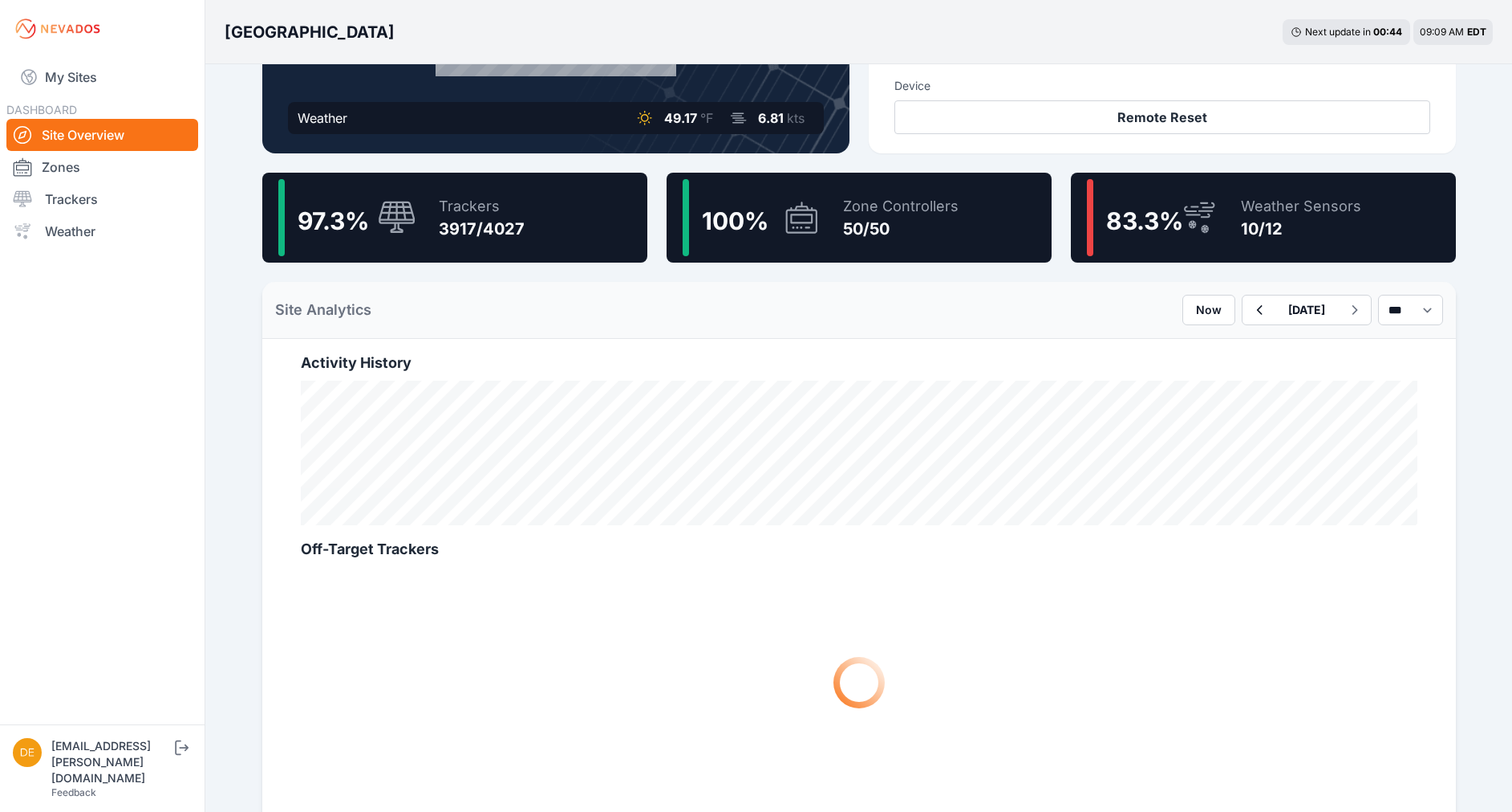
scroll to position [390, 0]
